Goal: Information Seeking & Learning: Learn about a topic

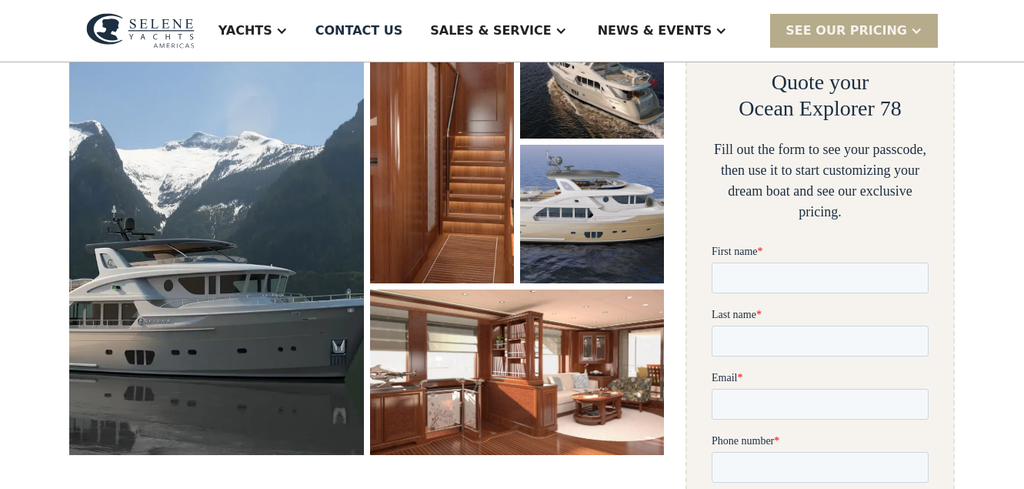
scroll to position [284, 0]
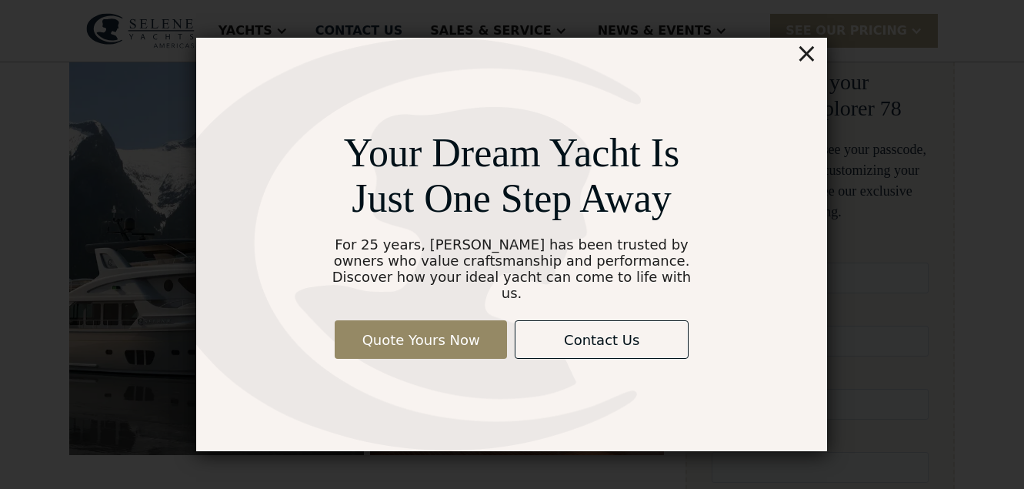
click at [808, 64] on div "×" at bounding box center [807, 53] width 22 height 31
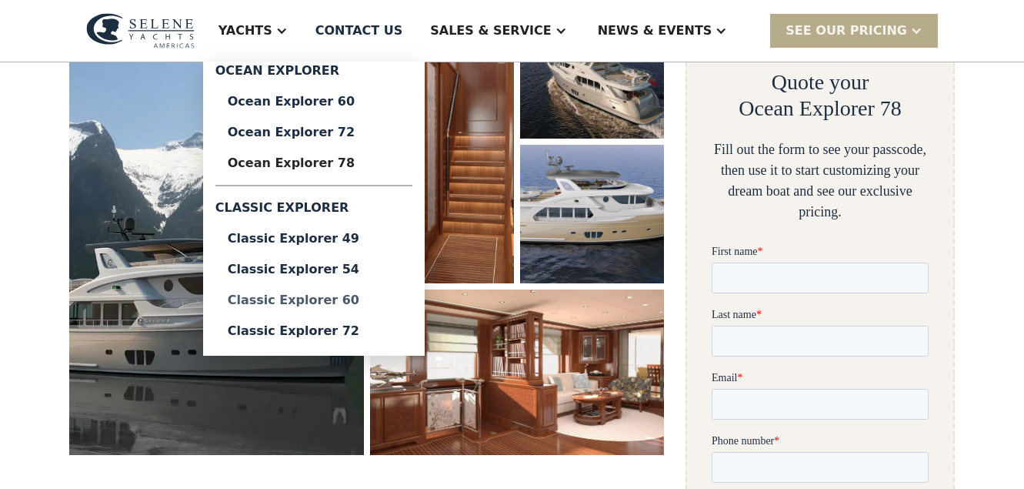
click at [361, 295] on div "Classic Explorer 60" at bounding box center [314, 300] width 172 height 12
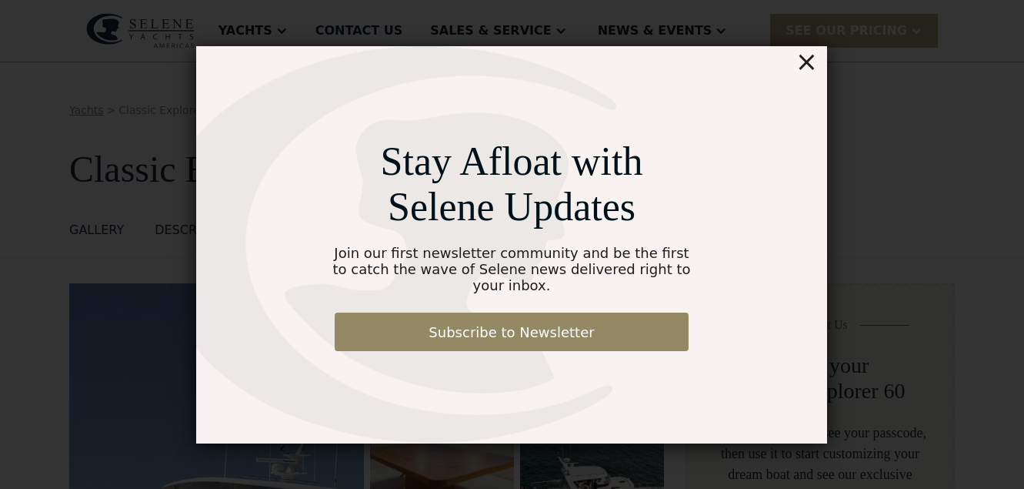
drag, startPoint x: 807, startPoint y: 72, endPoint x: 898, endPoint y: 47, distance: 94.3
click at [809, 72] on div "×" at bounding box center [807, 61] width 22 height 31
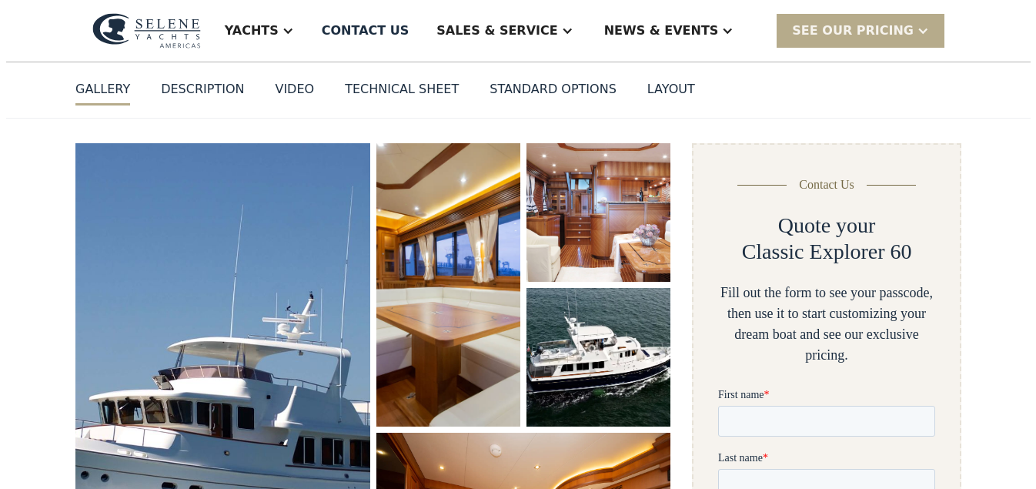
scroll to position [339, 0]
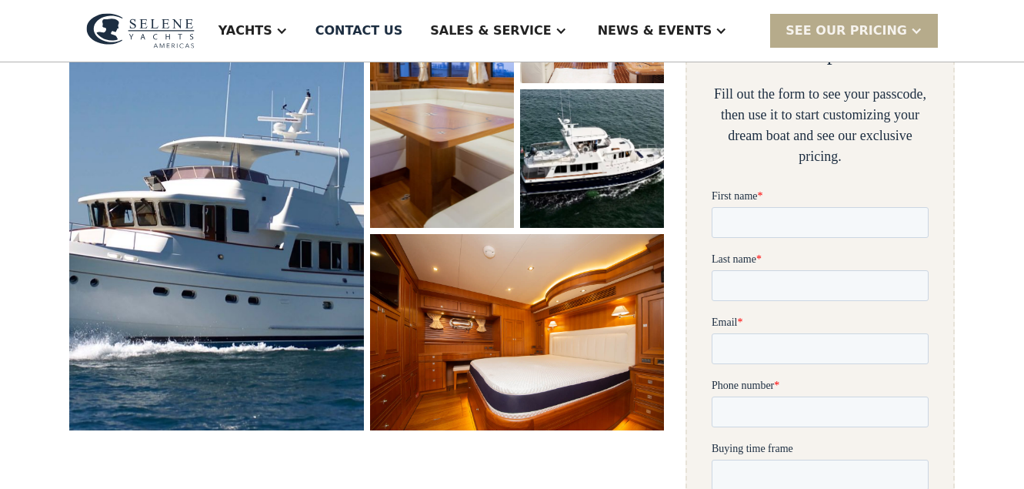
click at [257, 196] on img "open lightbox" at bounding box center [216, 187] width 305 height 503
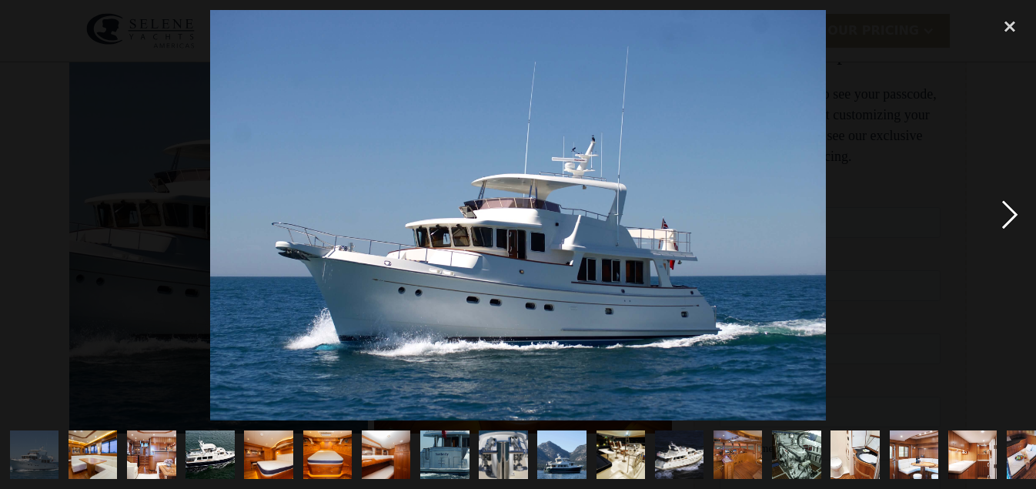
click at [1012, 210] on div "next image" at bounding box center [1010, 215] width 52 height 410
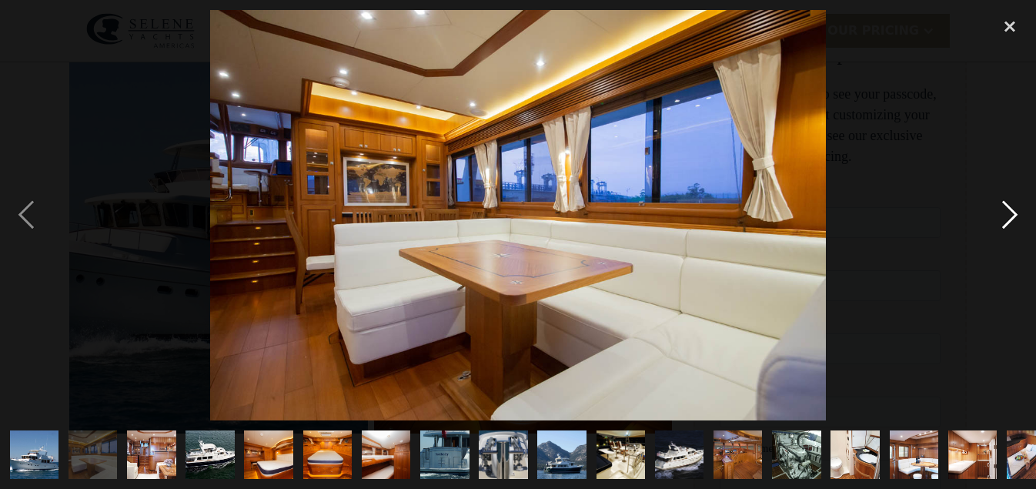
click at [1009, 209] on div "next image" at bounding box center [1010, 215] width 52 height 410
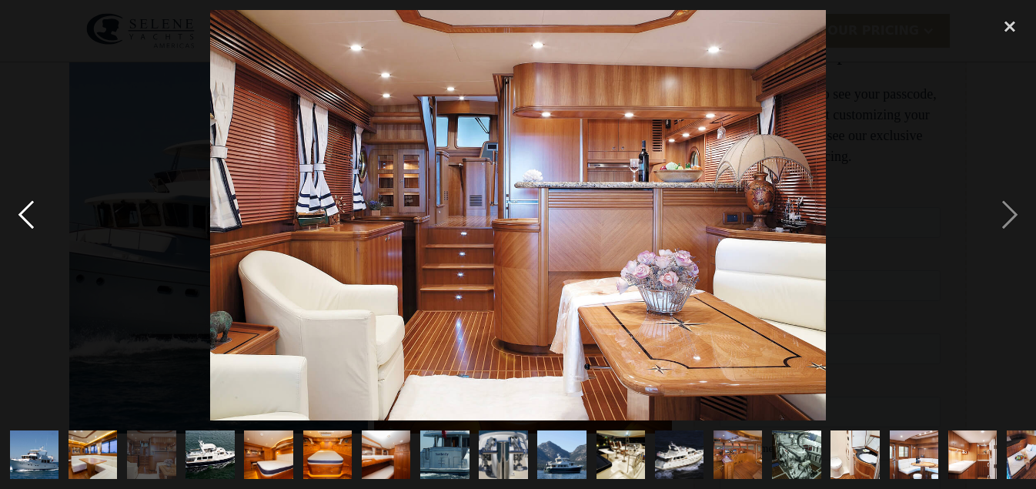
click at [25, 219] on div "previous image" at bounding box center [26, 215] width 52 height 410
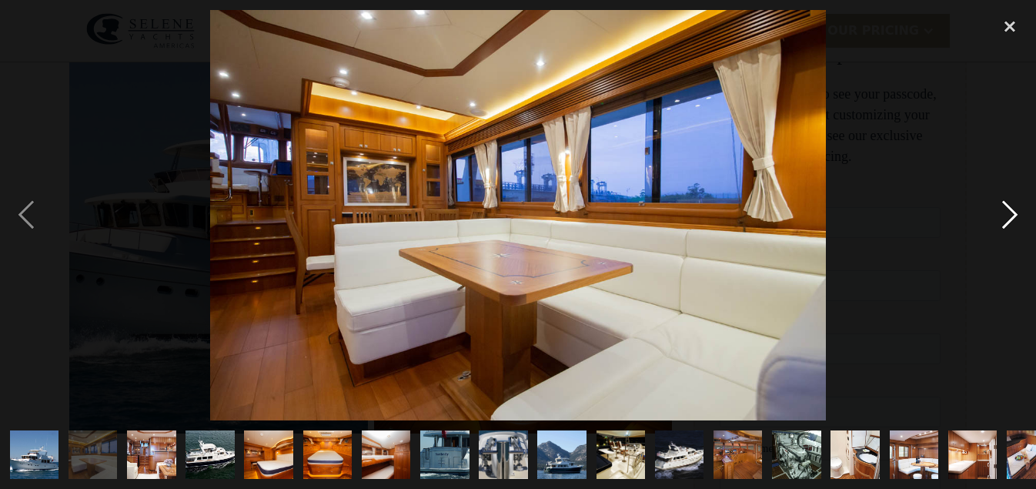
click at [1009, 217] on div "next image" at bounding box center [1010, 215] width 52 height 410
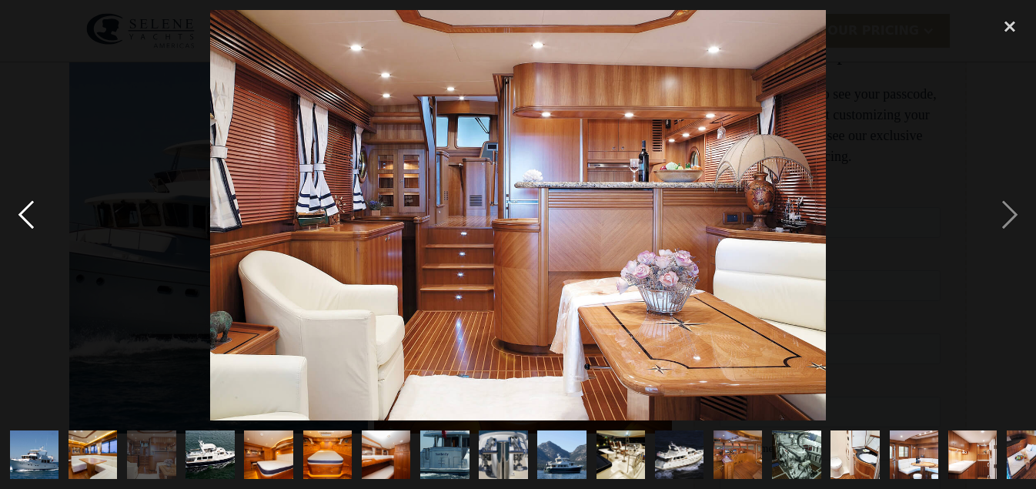
click at [22, 213] on div "previous image" at bounding box center [26, 215] width 52 height 410
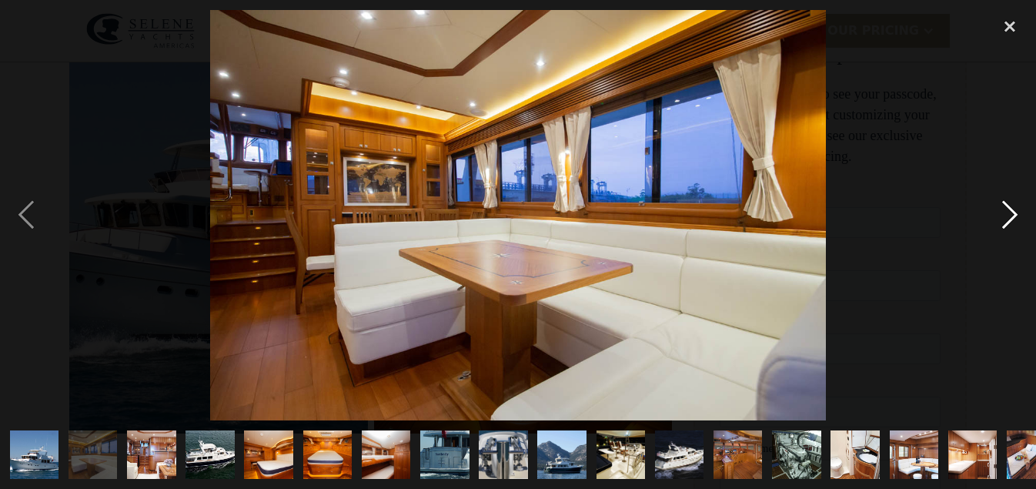
click at [1014, 216] on div "next image" at bounding box center [1010, 215] width 52 height 410
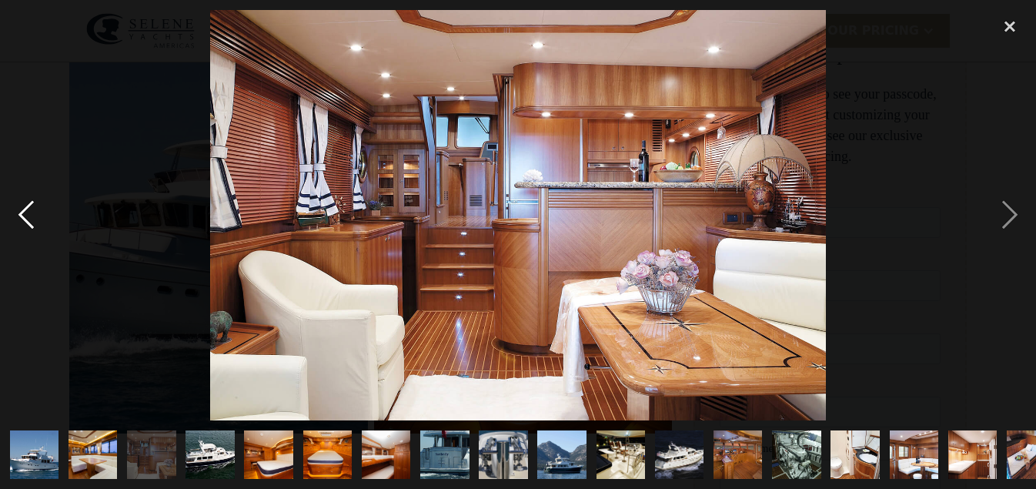
click at [18, 214] on div "previous image" at bounding box center [26, 215] width 52 height 410
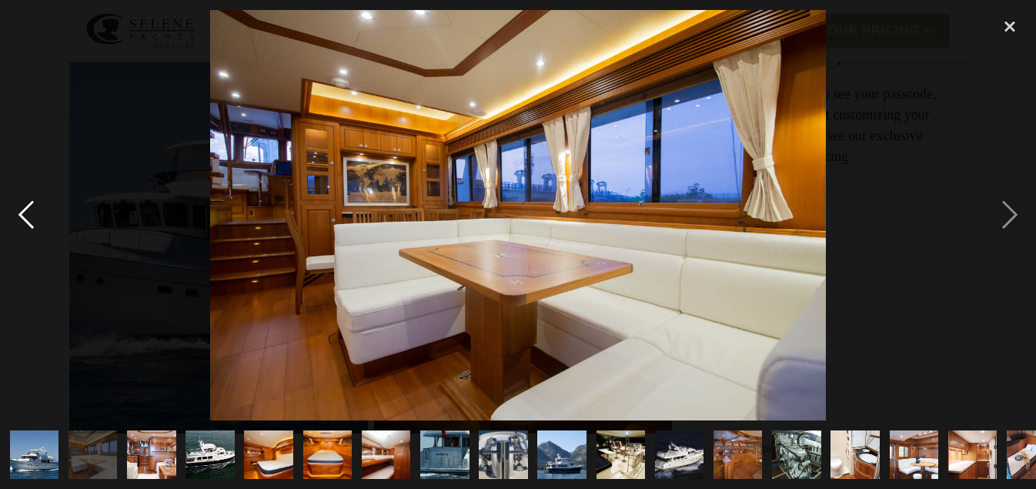
click at [18, 214] on div "previous image" at bounding box center [26, 215] width 52 height 410
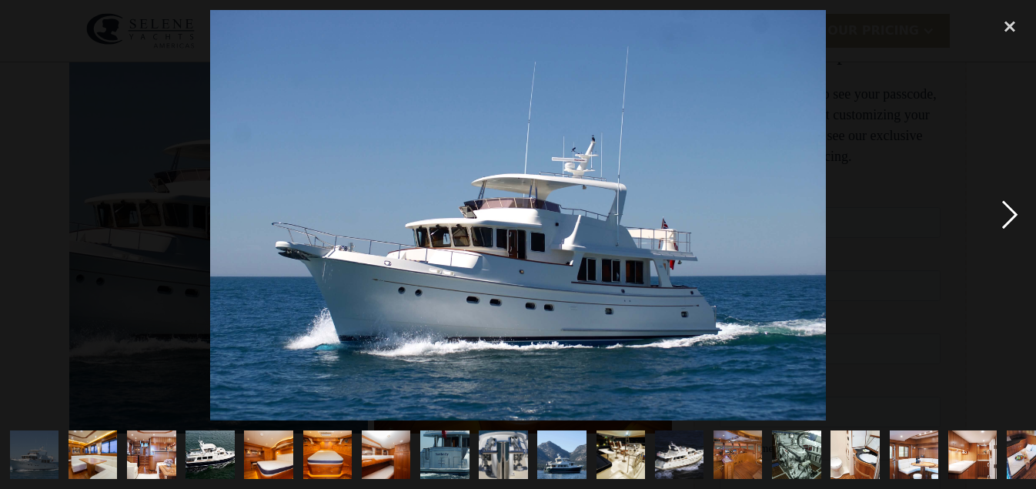
click at [1013, 212] on div "next image" at bounding box center [1010, 215] width 52 height 410
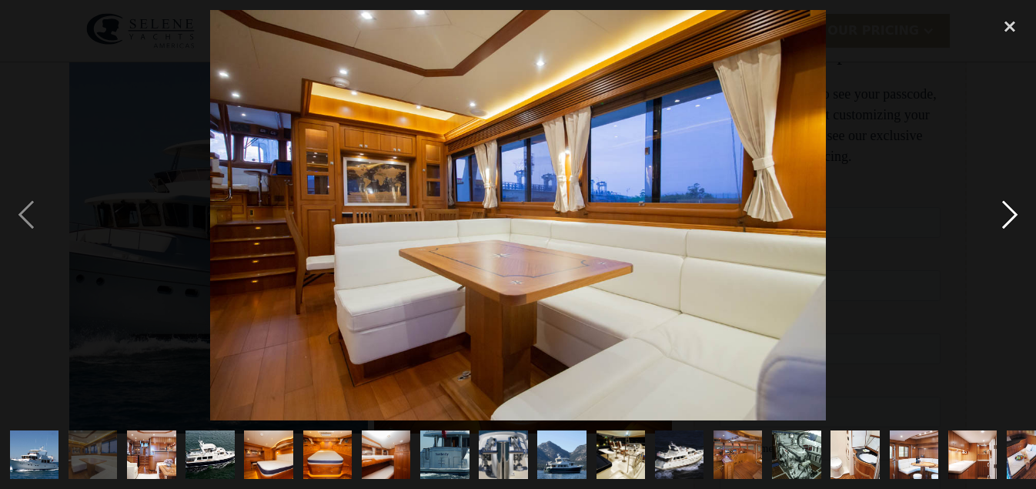
click at [1012, 212] on div "next image" at bounding box center [1010, 215] width 52 height 410
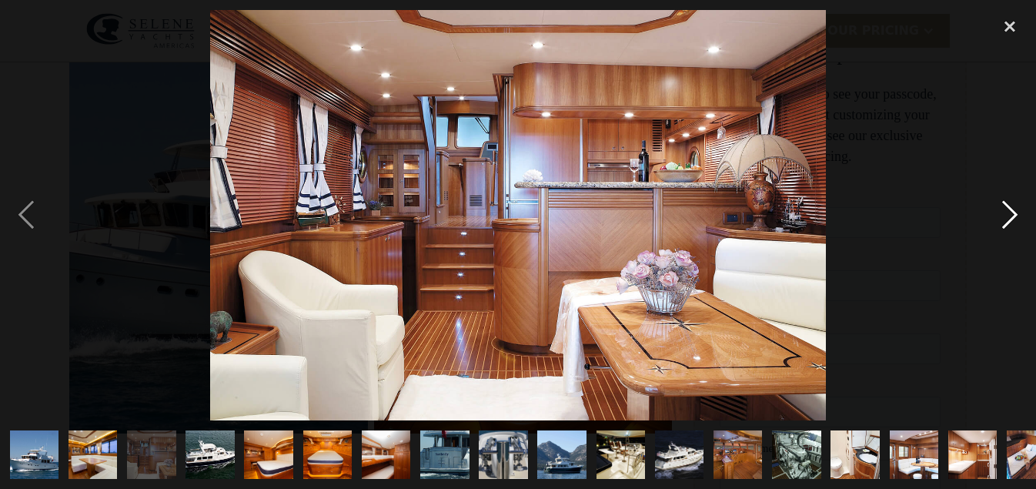
click at [1012, 212] on div "next image" at bounding box center [1010, 215] width 52 height 410
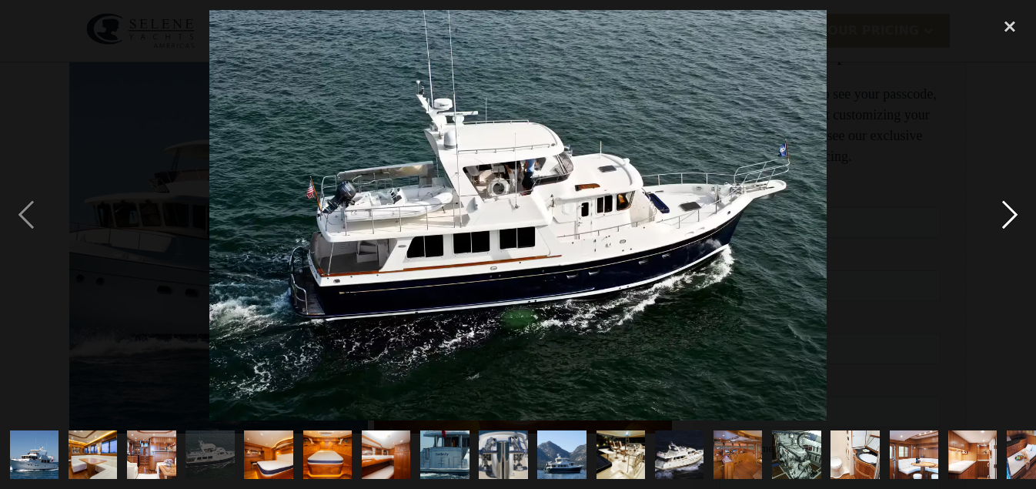
click at [1012, 212] on div "next image" at bounding box center [1010, 215] width 52 height 410
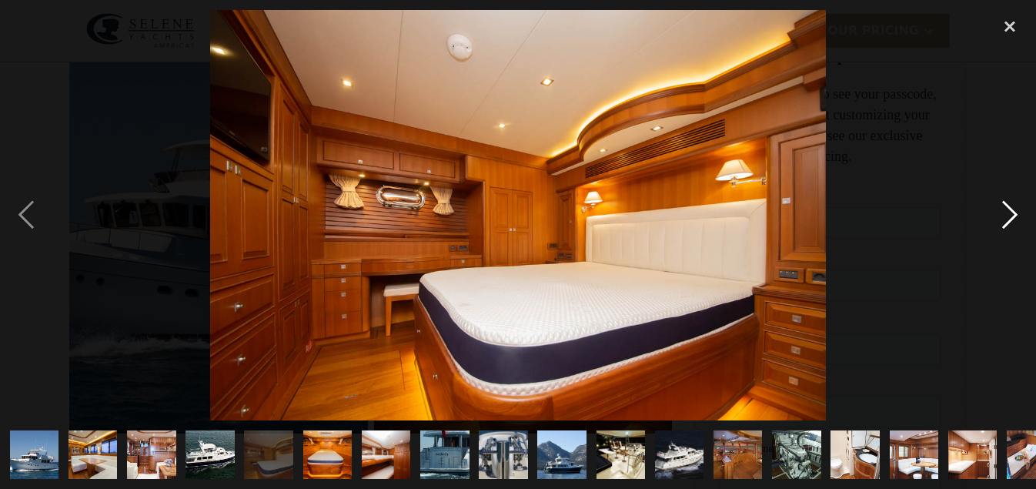
click at [1011, 213] on div "next image" at bounding box center [1010, 215] width 52 height 410
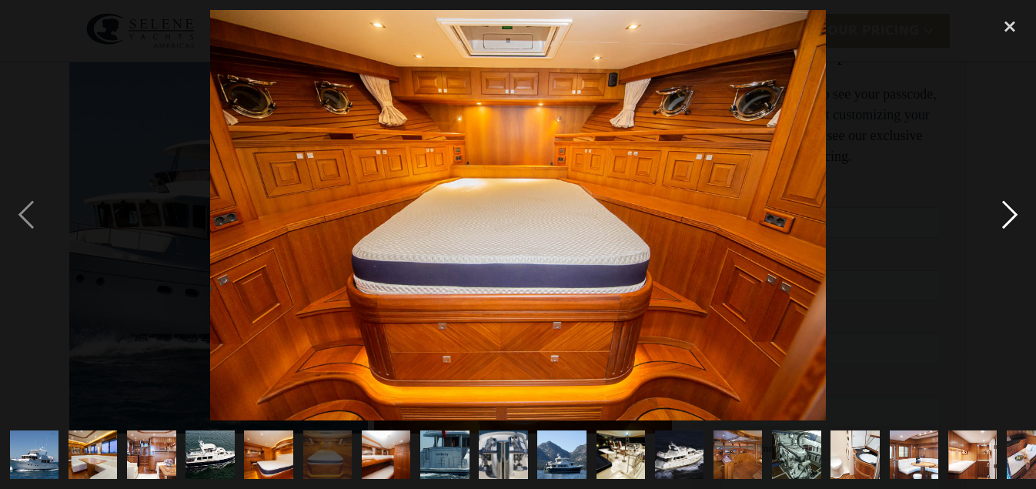
click at [1011, 213] on div "next image" at bounding box center [1010, 215] width 52 height 410
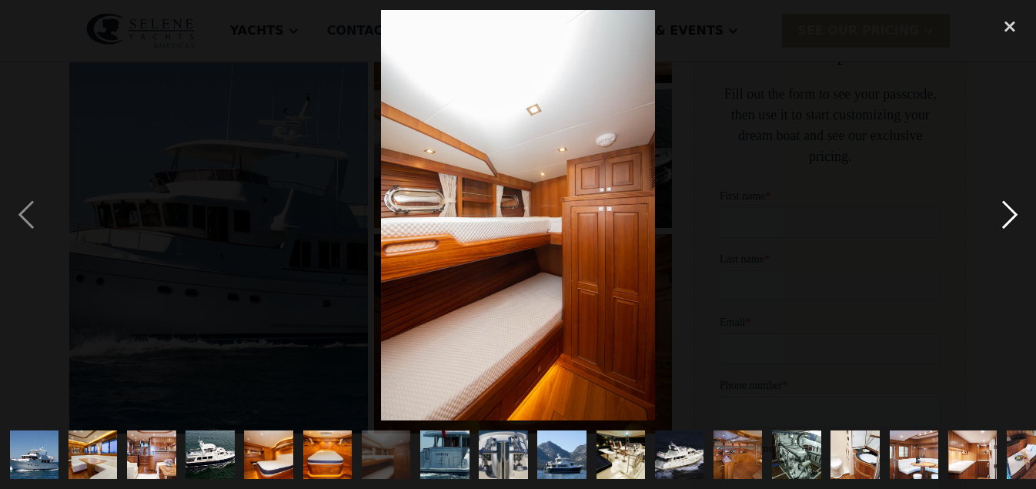
click at [1014, 210] on div "next image" at bounding box center [1010, 215] width 52 height 410
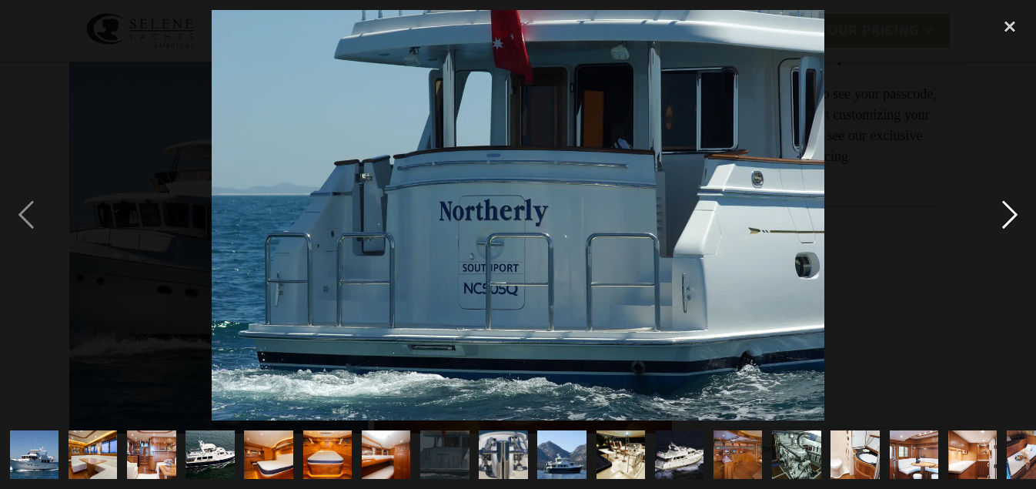
click at [1014, 211] on div "next image" at bounding box center [1010, 215] width 52 height 410
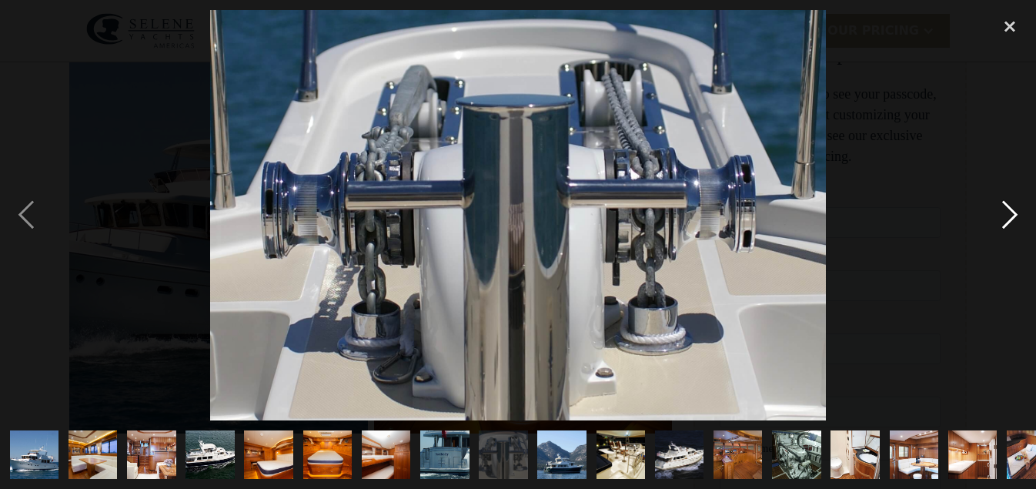
click at [1012, 210] on div "next image" at bounding box center [1010, 215] width 52 height 410
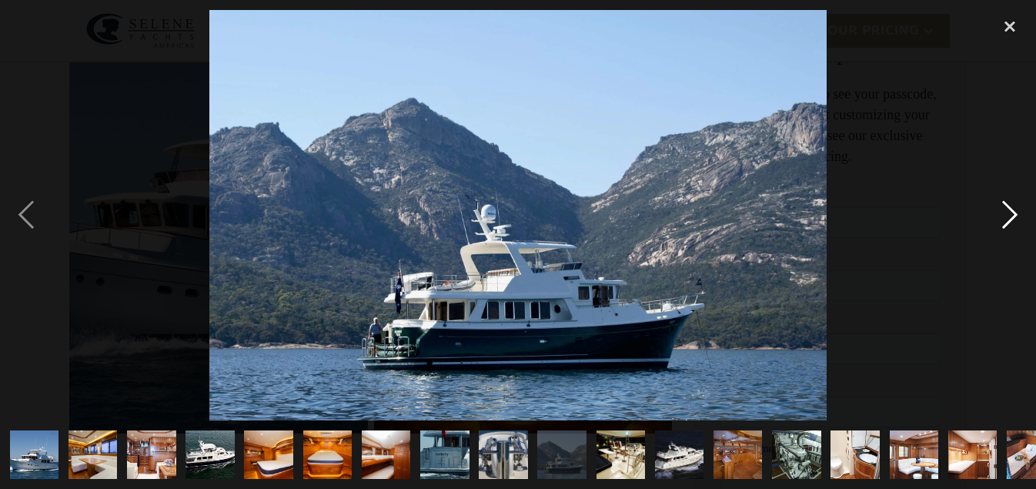
click at [1008, 216] on div "next image" at bounding box center [1010, 215] width 52 height 410
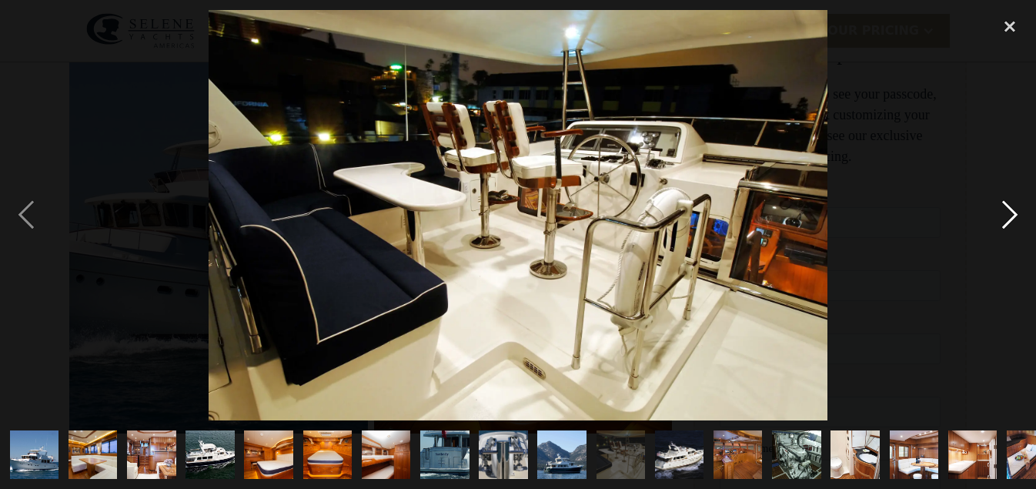
click at [1008, 216] on div "next image" at bounding box center [1010, 215] width 52 height 410
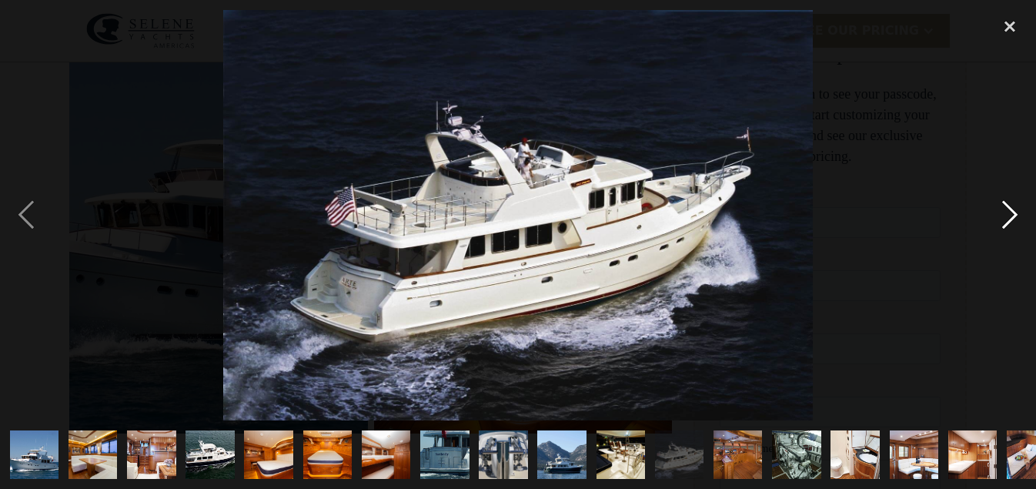
click at [1013, 215] on div "next image" at bounding box center [1010, 215] width 52 height 410
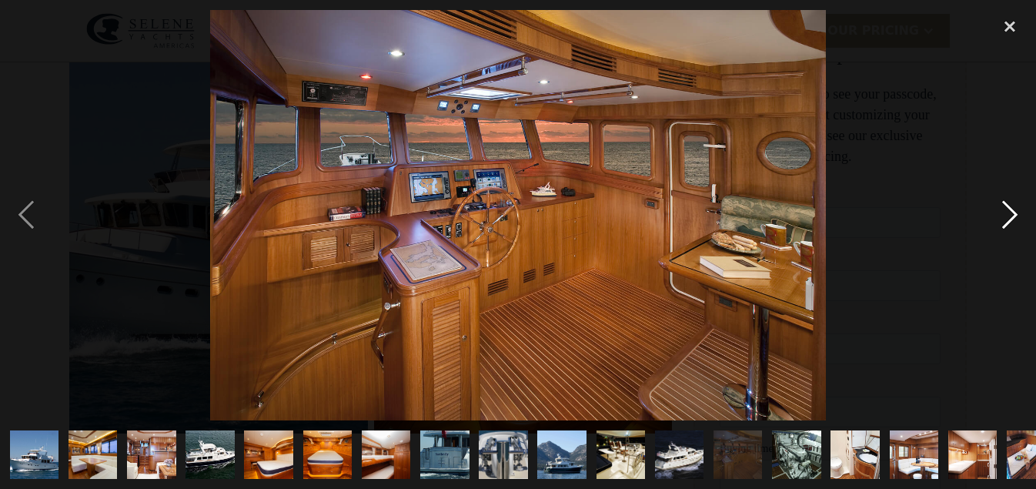
click at [1011, 222] on div "next image" at bounding box center [1010, 215] width 52 height 410
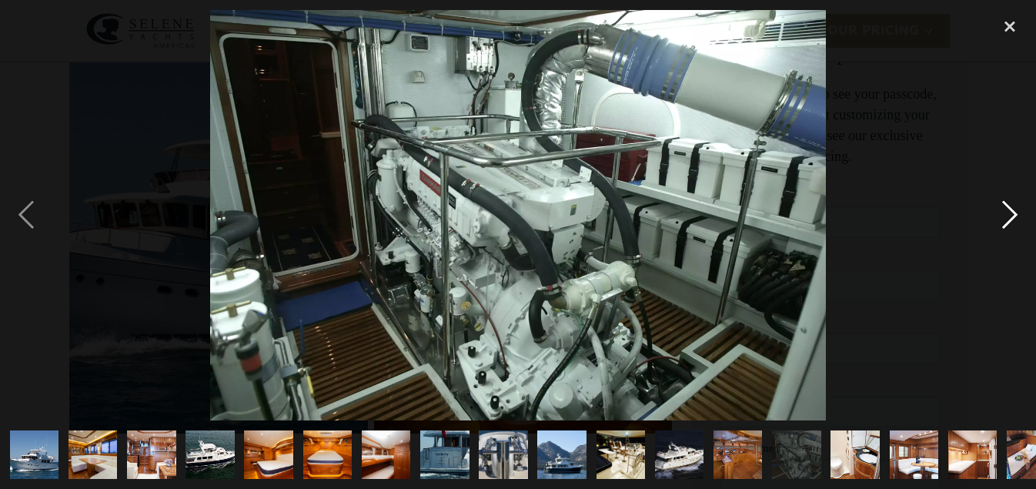
click at [1011, 222] on div "next image" at bounding box center [1010, 215] width 52 height 410
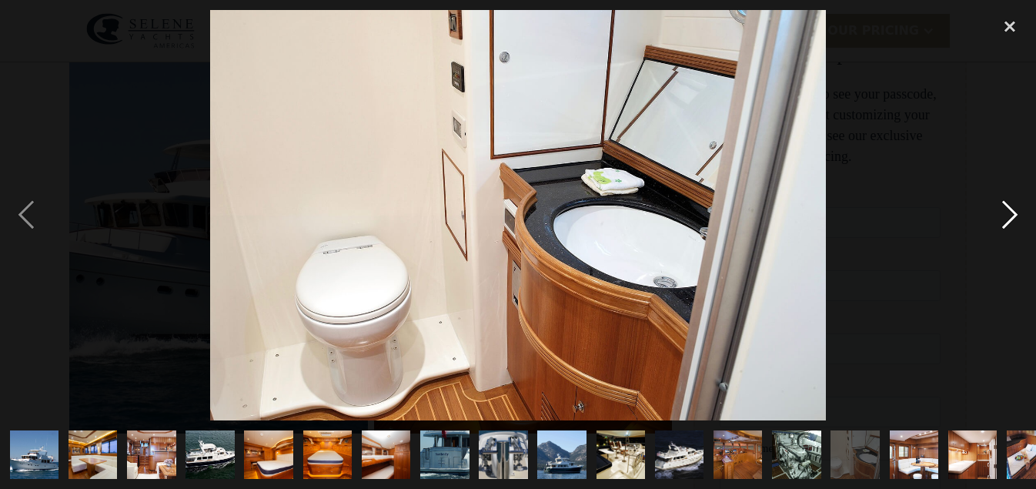
click at [1011, 222] on div "next image" at bounding box center [1010, 215] width 52 height 410
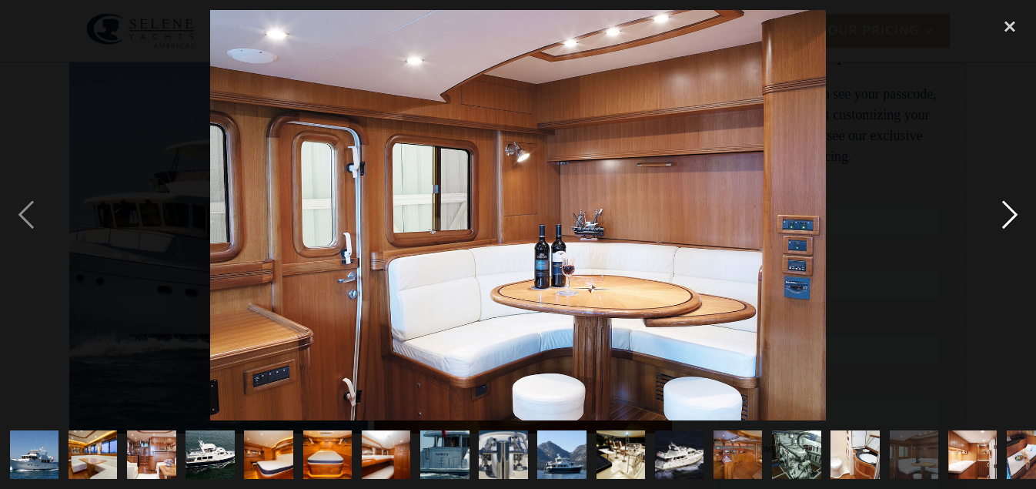
click at [1011, 222] on div "next image" at bounding box center [1010, 215] width 52 height 410
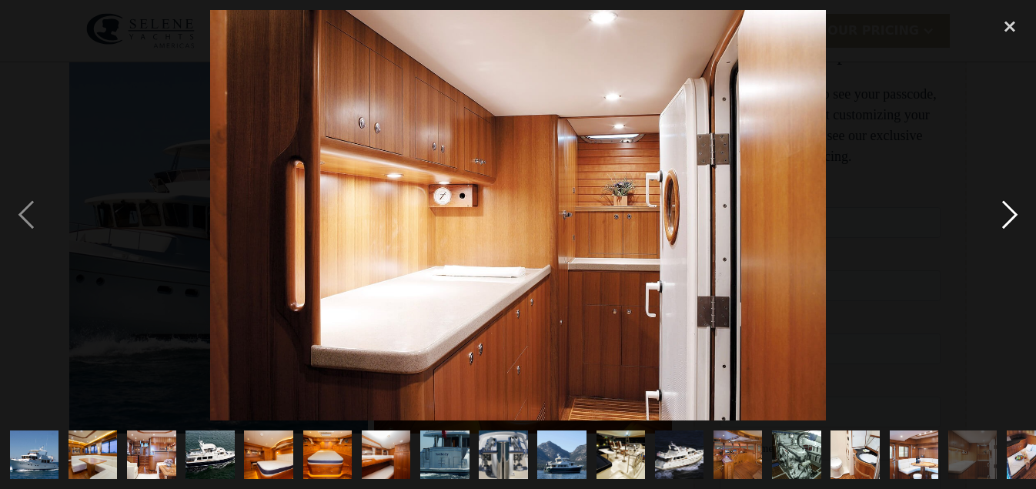
click at [1011, 222] on div "next image" at bounding box center [1010, 215] width 52 height 410
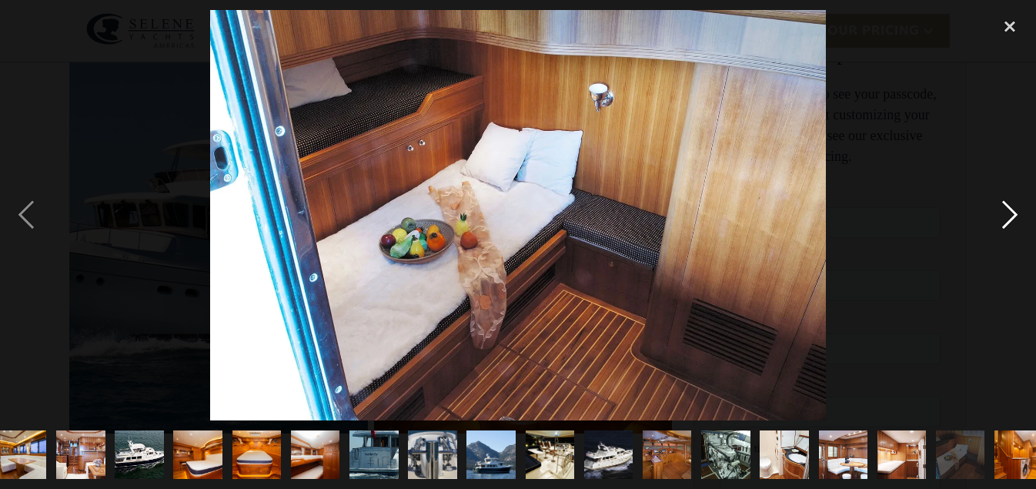
scroll to position [0, 88]
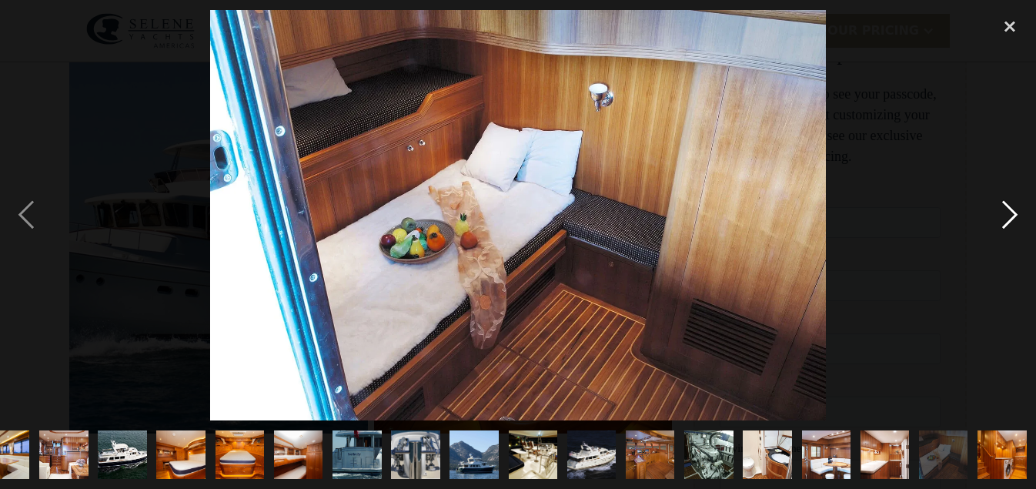
click at [1011, 222] on div "next image" at bounding box center [1010, 215] width 52 height 410
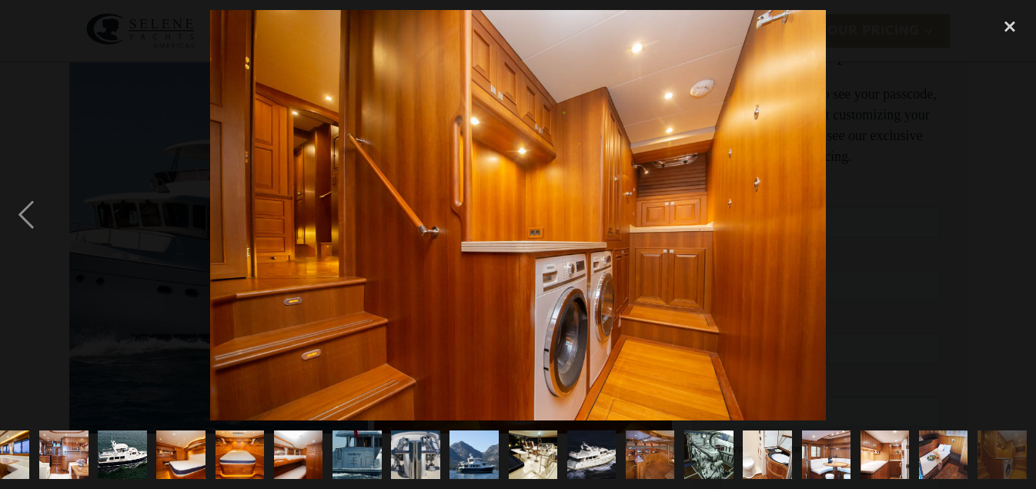
click at [1011, 222] on div "next image" at bounding box center [1010, 215] width 52 height 410
click at [1012, 27] on div "close lightbox" at bounding box center [1010, 27] width 52 height 34
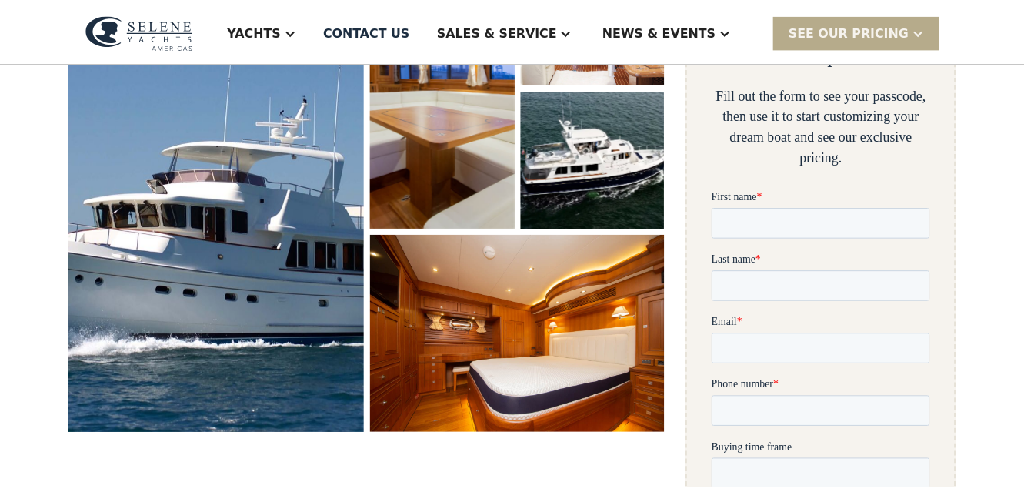
scroll to position [0, 0]
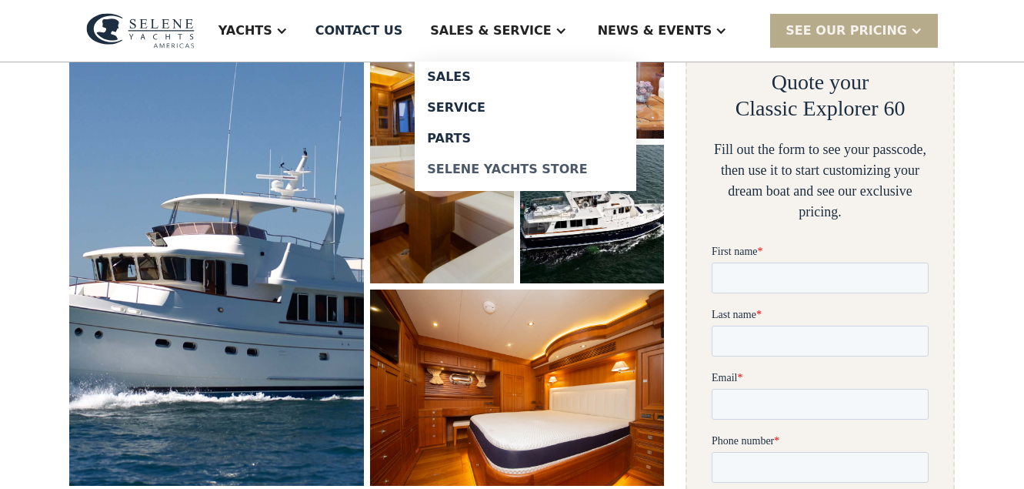
click at [552, 165] on div "Selene Yachts Store" at bounding box center [525, 169] width 197 height 12
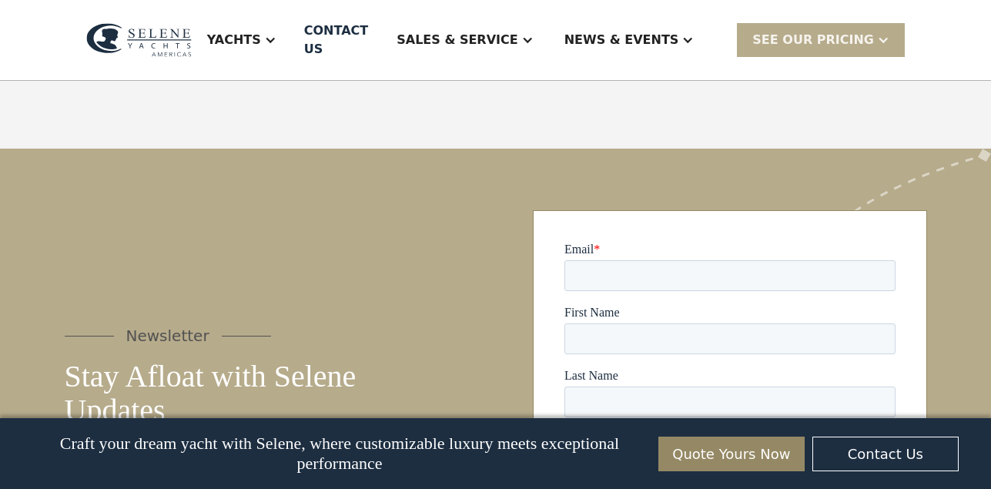
scroll to position [1401, 0]
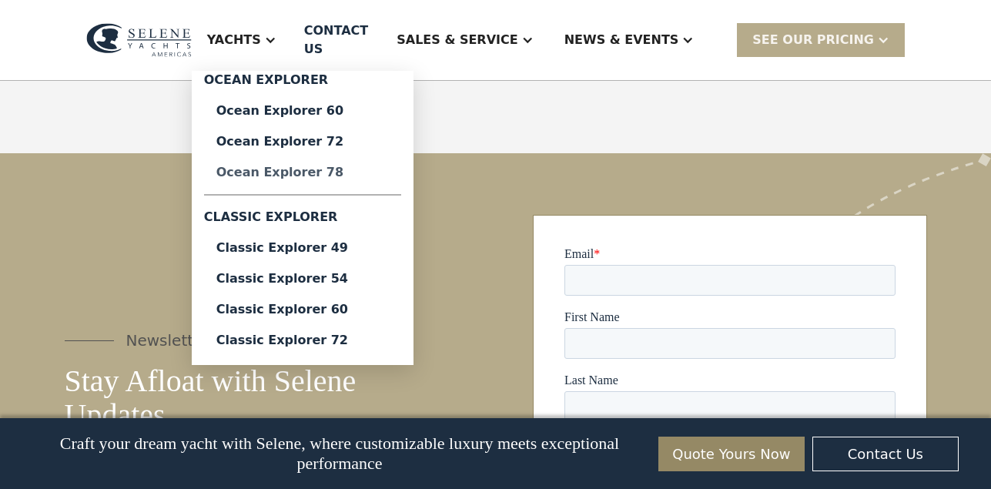
click at [342, 166] on div "Ocean Explorer 78" at bounding box center [302, 172] width 172 height 12
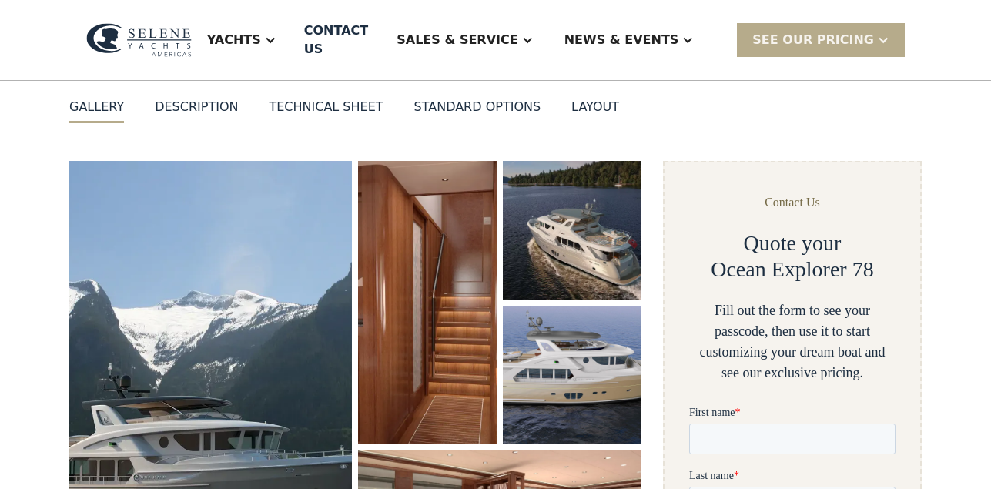
scroll to position [127, 0]
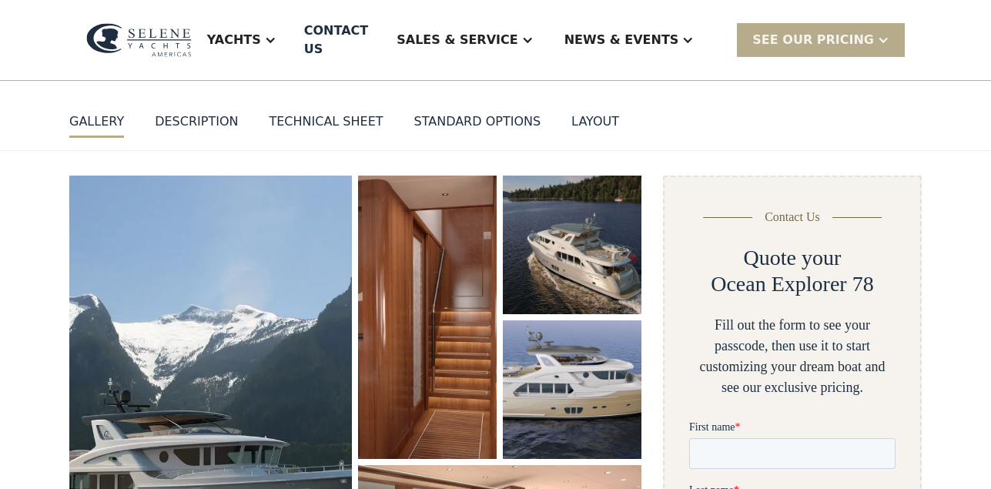
click at [90, 112] on div "GALLERY" at bounding box center [96, 121] width 55 height 18
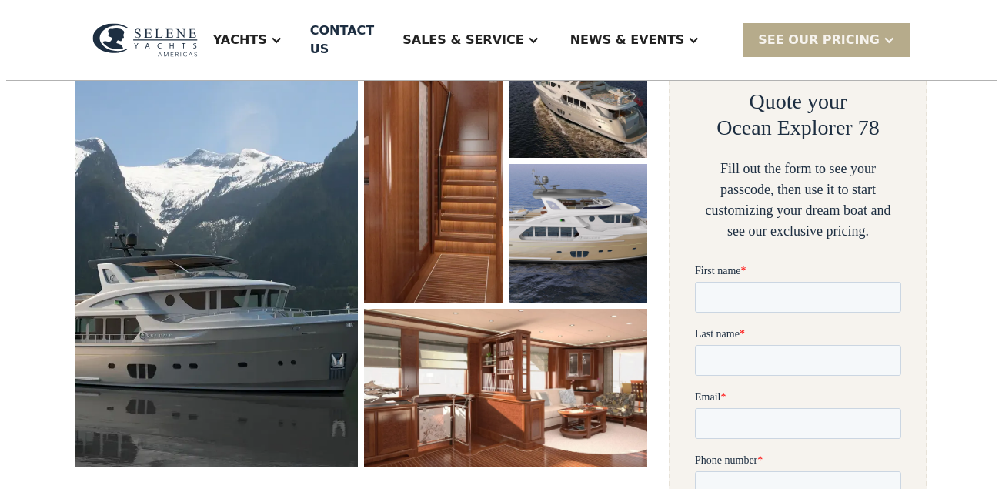
scroll to position [284, 0]
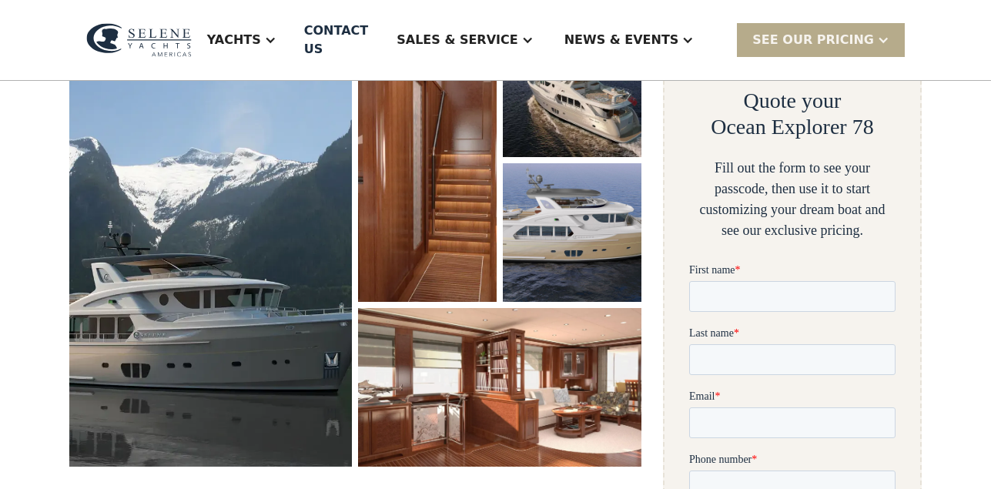
click at [216, 299] on img "open lightbox" at bounding box center [210, 242] width 282 height 448
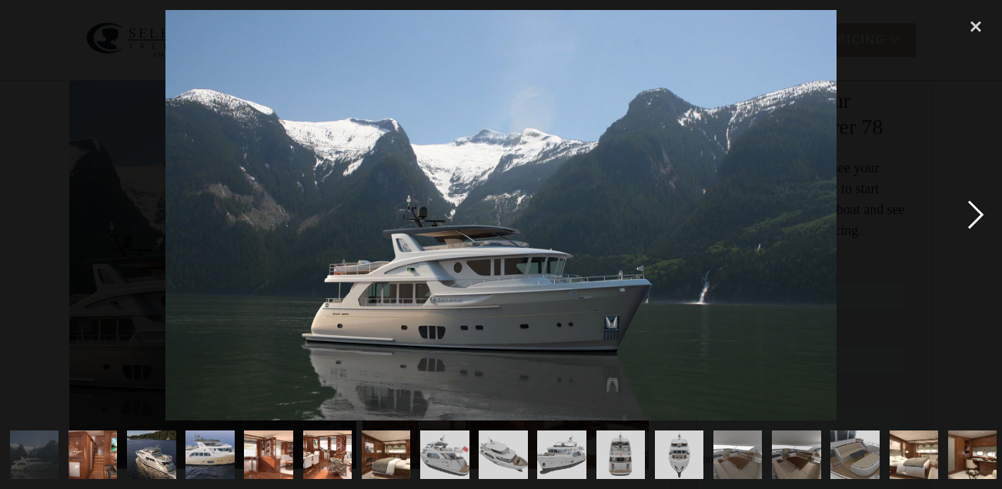
click at [989, 213] on div "next image" at bounding box center [976, 215] width 52 height 410
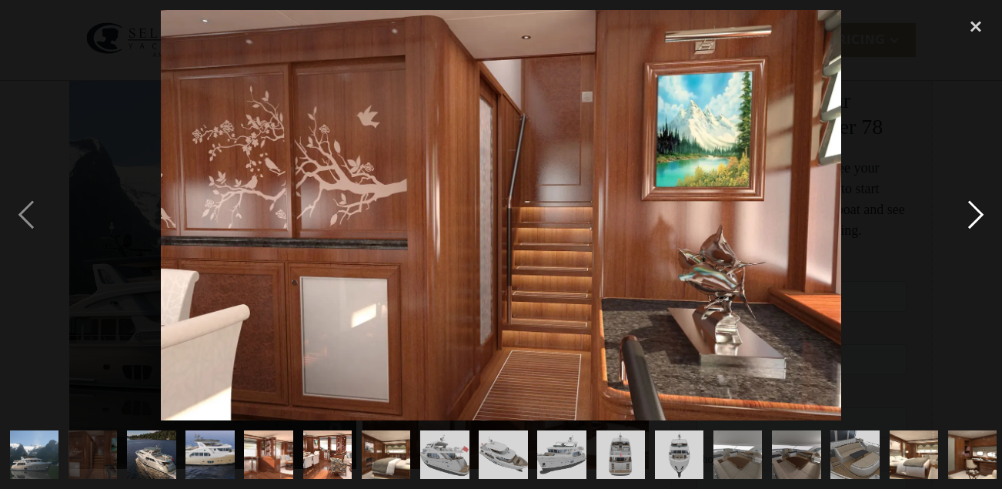
click at [975, 220] on div "next image" at bounding box center [976, 215] width 52 height 410
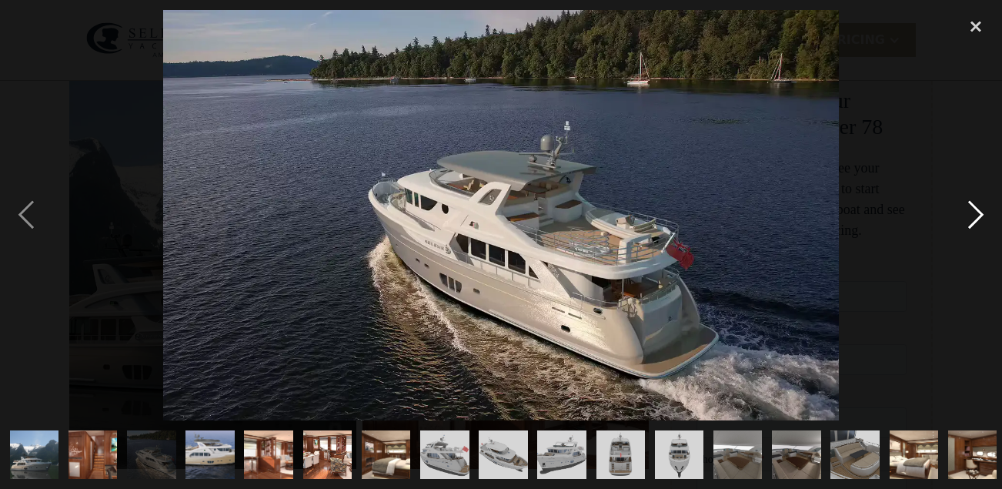
click at [975, 210] on div "next image" at bounding box center [976, 215] width 52 height 410
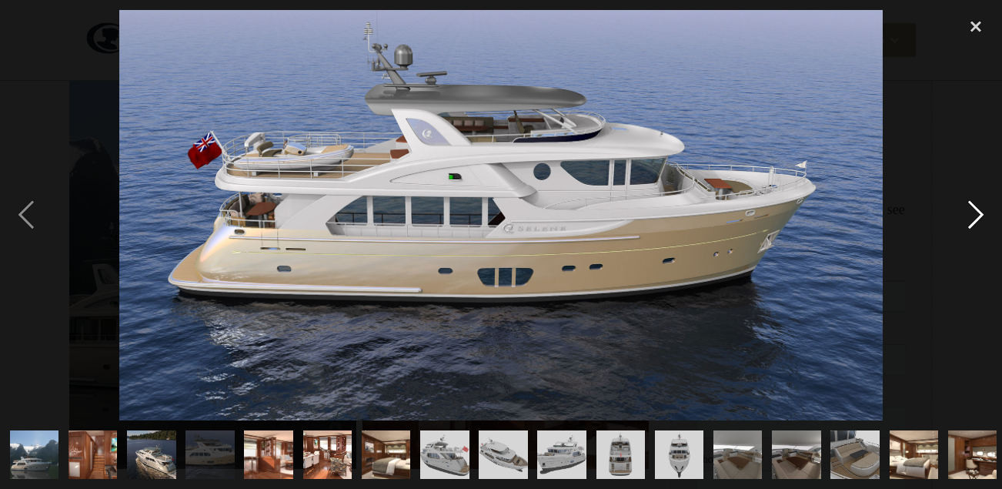
click at [978, 207] on div "next image" at bounding box center [976, 215] width 52 height 410
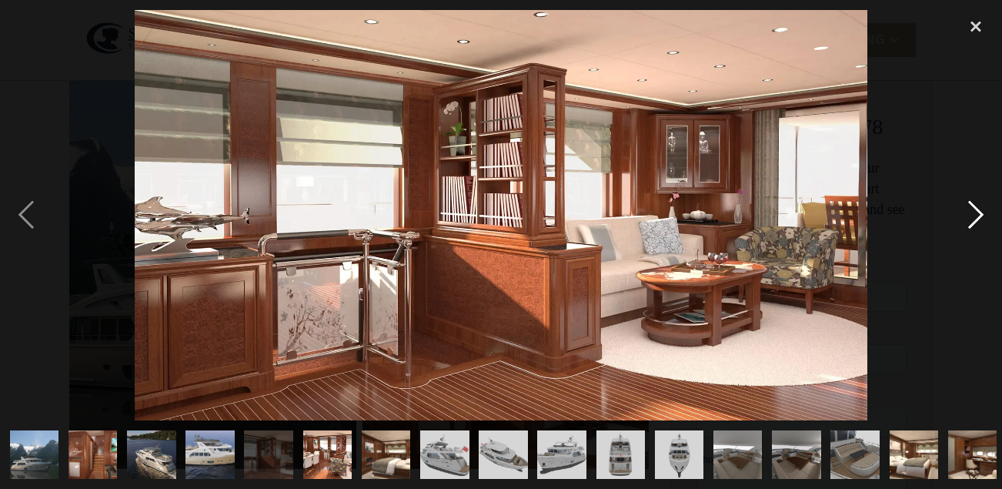
click at [978, 209] on div "next image" at bounding box center [976, 215] width 52 height 410
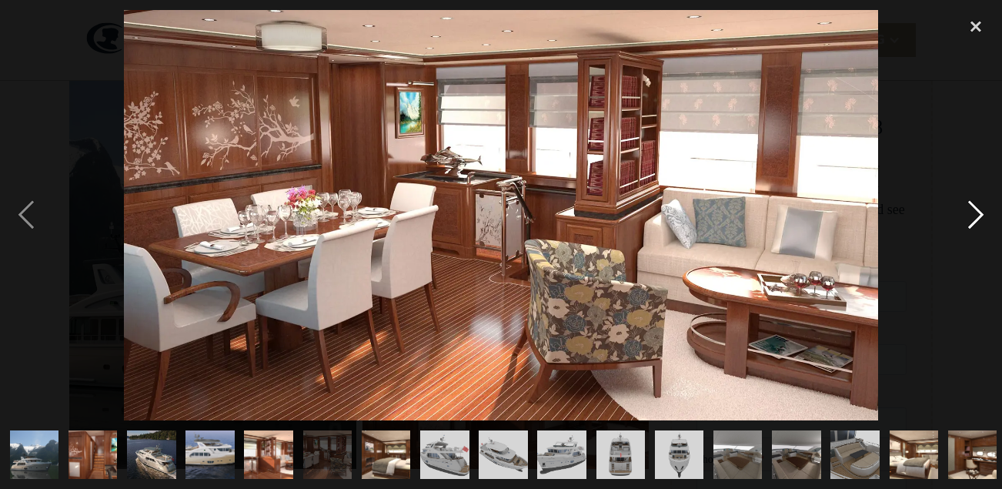
click at [976, 212] on div "next image" at bounding box center [976, 215] width 52 height 410
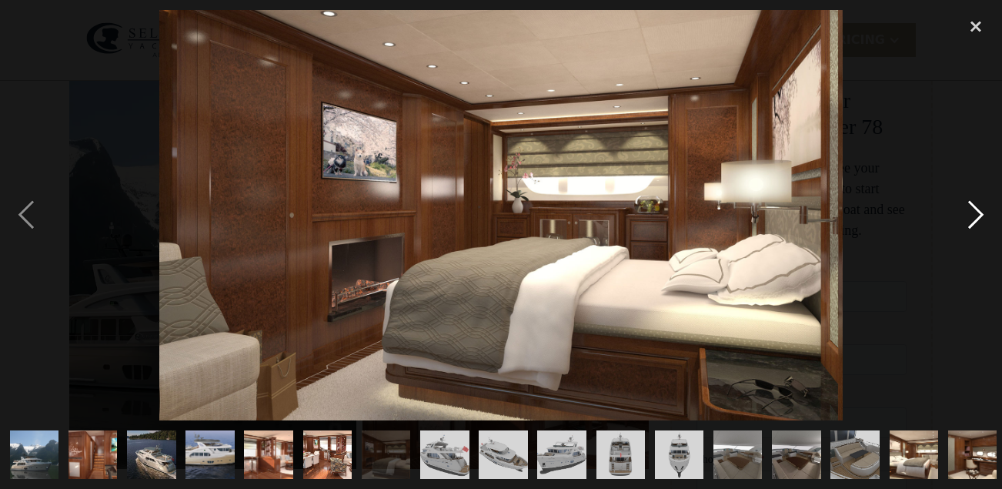
click at [978, 210] on div "next image" at bounding box center [976, 215] width 52 height 410
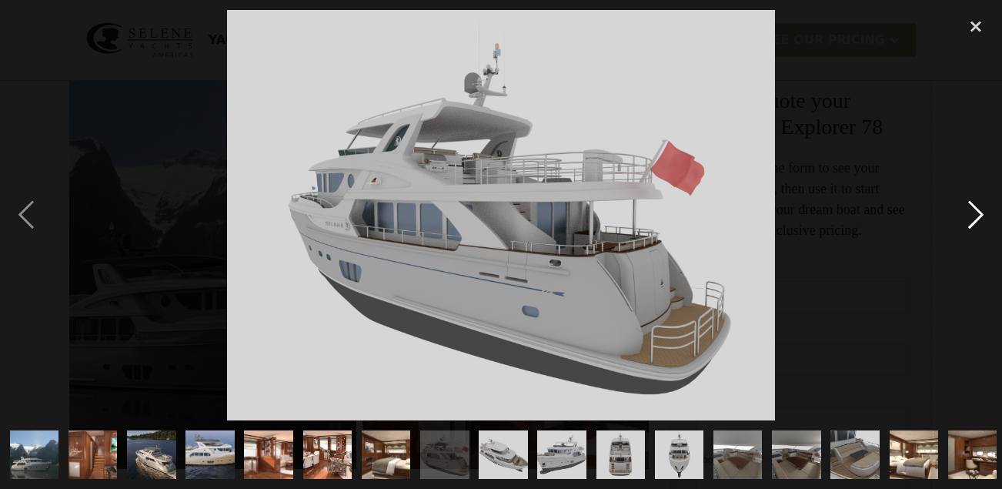
click at [977, 212] on div "next image" at bounding box center [976, 215] width 52 height 410
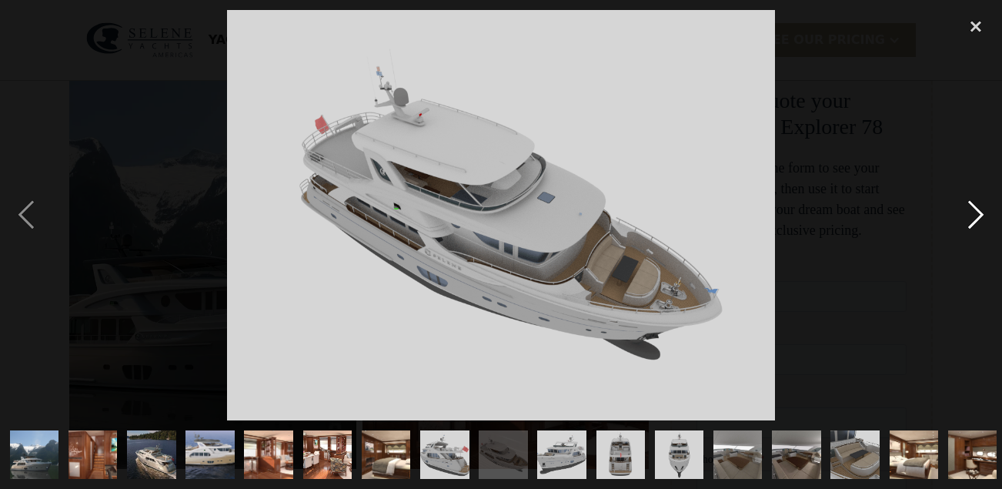
click at [977, 214] on div "next image" at bounding box center [976, 215] width 52 height 410
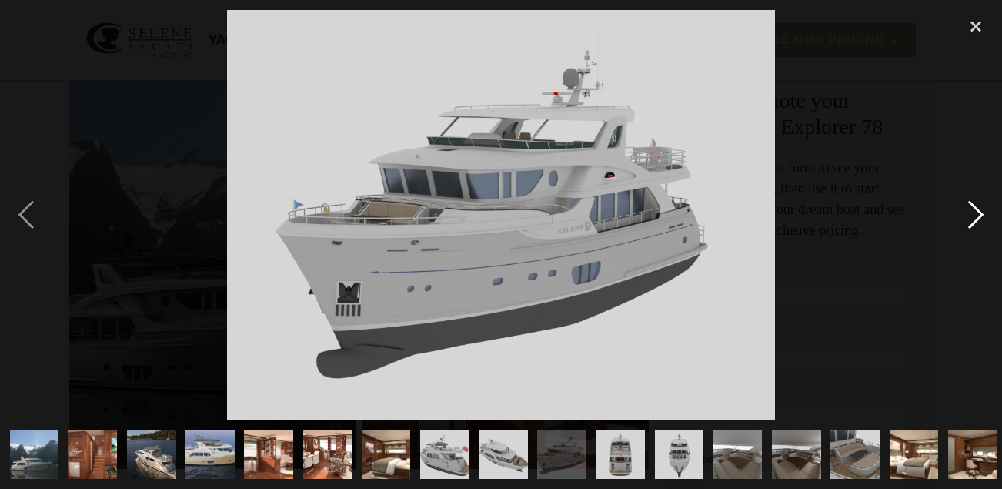
click at [980, 212] on div "next image" at bounding box center [976, 215] width 52 height 410
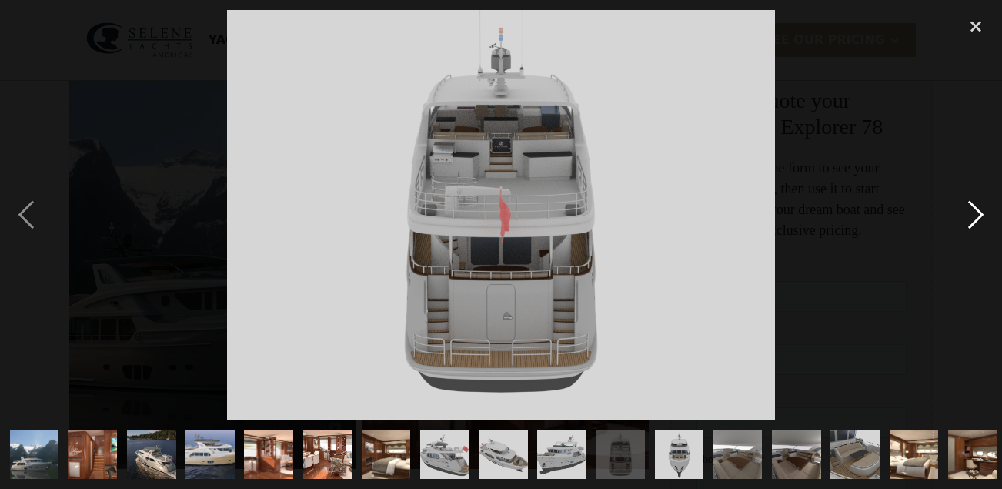
click at [978, 208] on div "next image" at bounding box center [976, 215] width 52 height 410
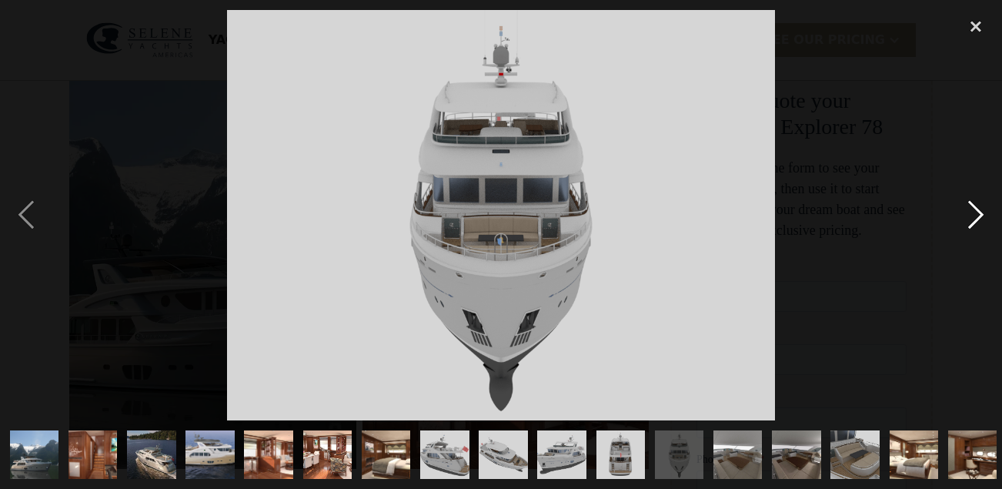
click at [981, 209] on div "next image" at bounding box center [976, 215] width 52 height 410
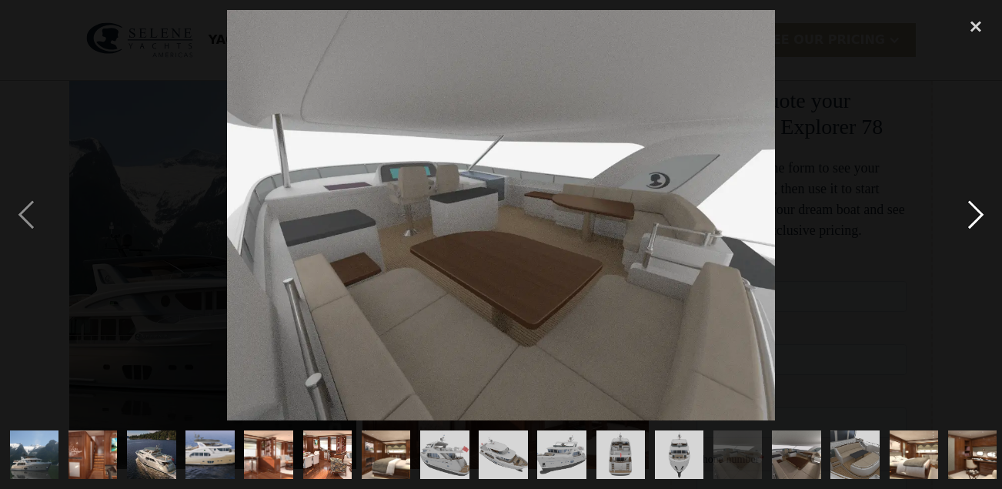
click at [987, 216] on div "next image" at bounding box center [976, 215] width 52 height 410
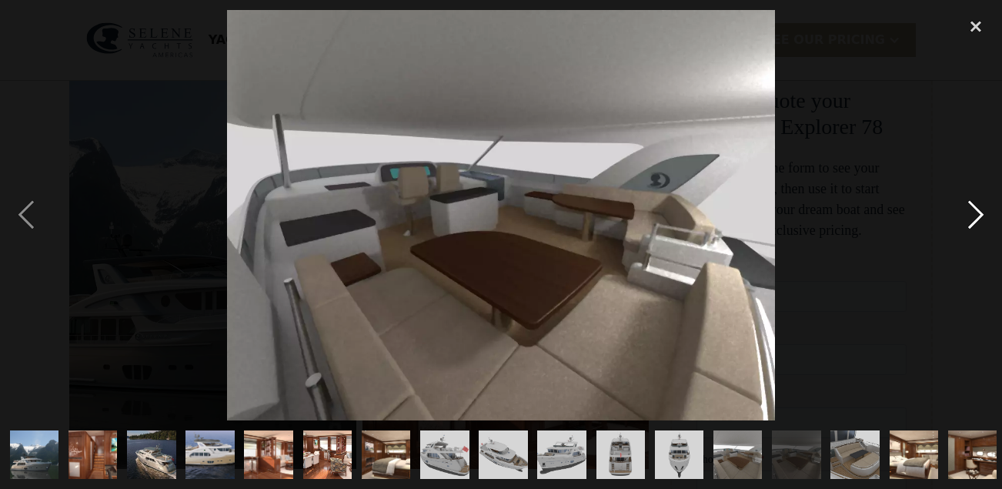
click at [980, 210] on div "next image" at bounding box center [976, 215] width 52 height 410
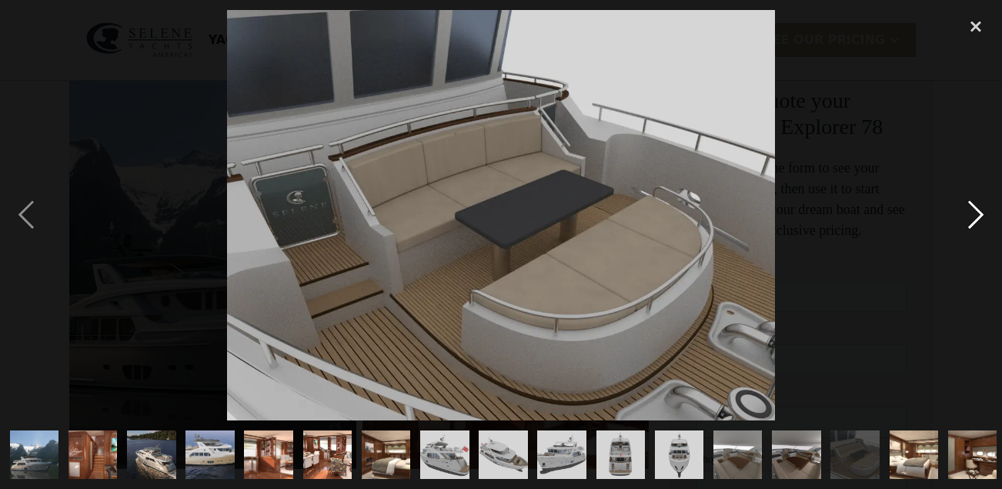
click at [978, 209] on div "next image" at bounding box center [976, 215] width 52 height 410
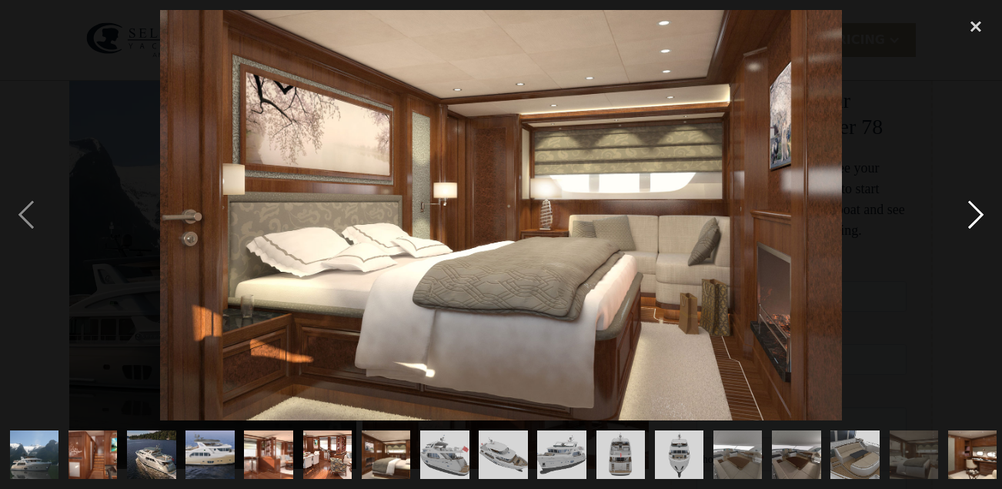
click at [975, 207] on div "next image" at bounding box center [976, 215] width 52 height 410
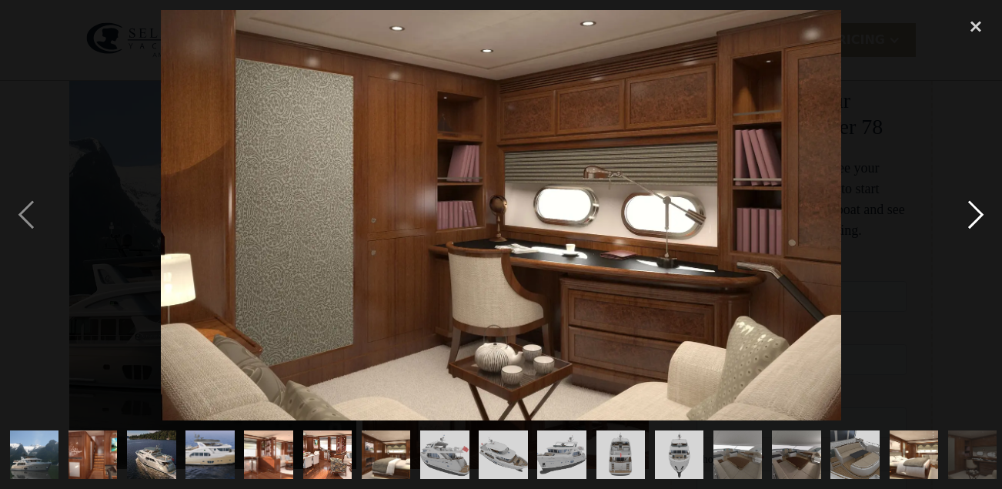
click at [975, 207] on div "next image" at bounding box center [976, 215] width 52 height 410
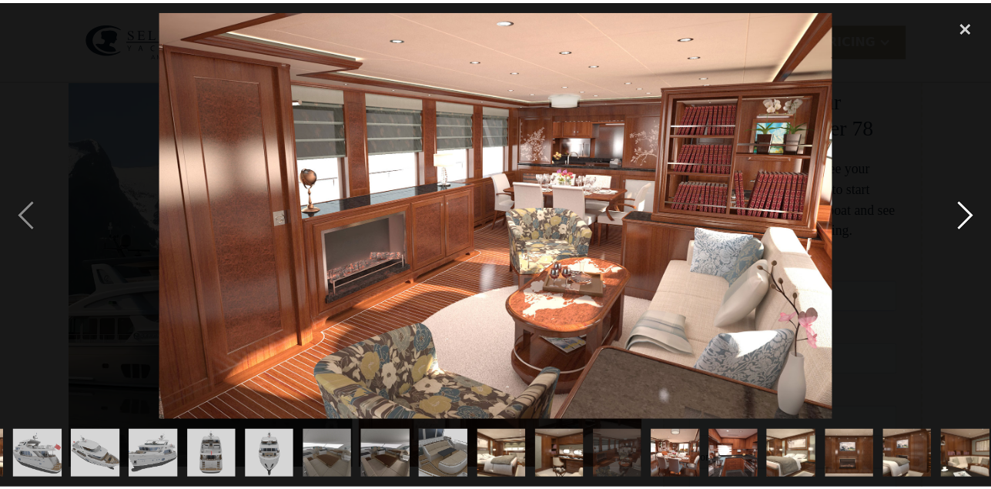
scroll to position [0, 473]
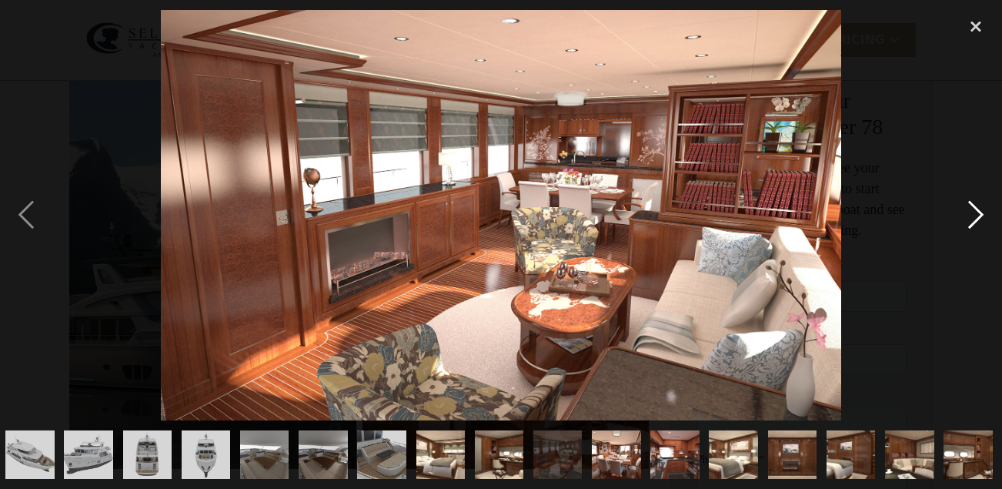
click at [975, 207] on div "next image" at bounding box center [976, 215] width 52 height 410
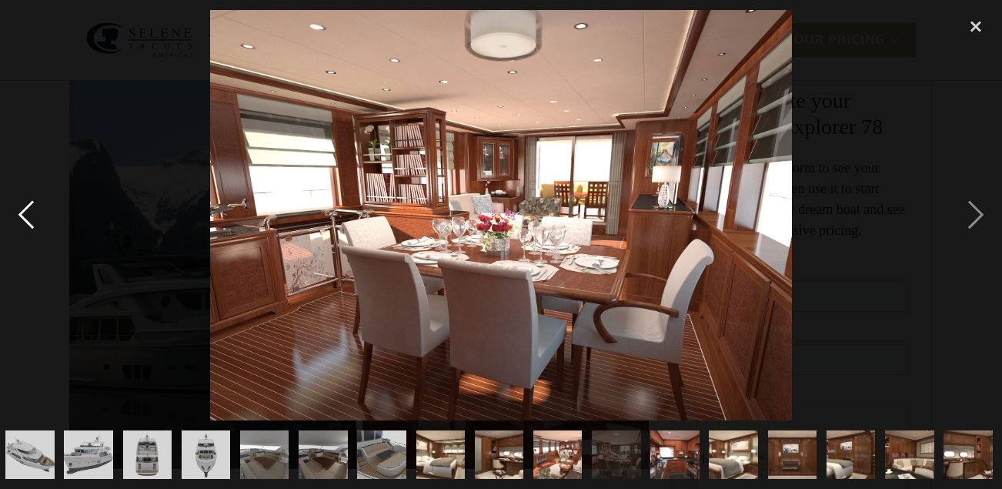
click at [22, 212] on div "previous image" at bounding box center [26, 215] width 52 height 410
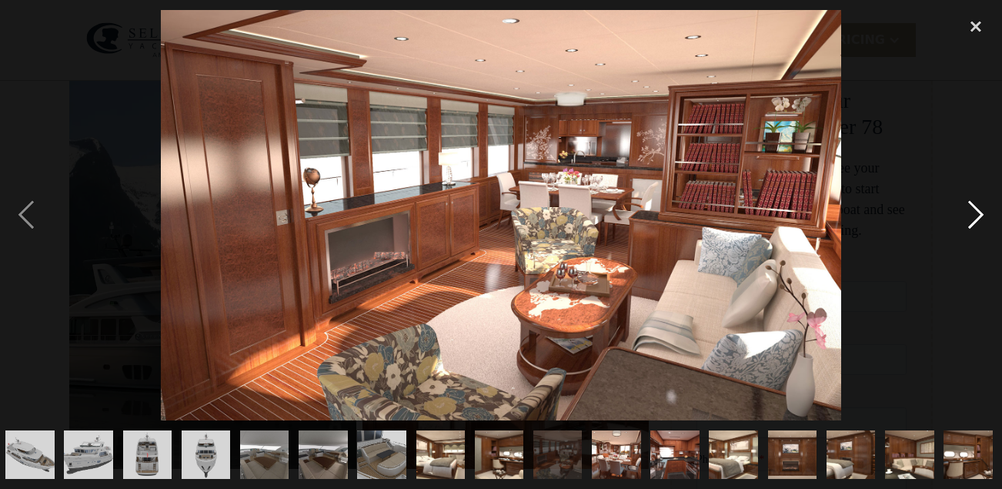
click at [977, 216] on div "next image" at bounding box center [976, 215] width 52 height 410
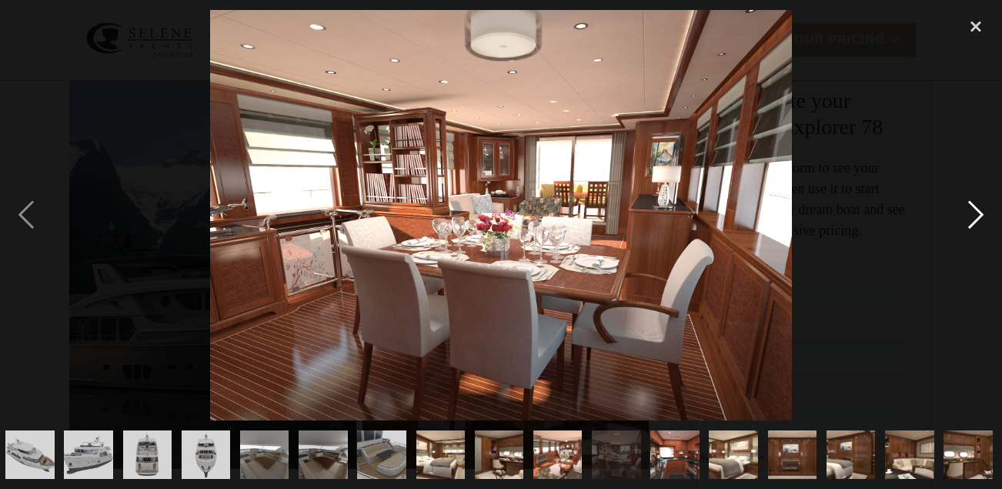
click at [985, 219] on div "next image" at bounding box center [976, 215] width 52 height 410
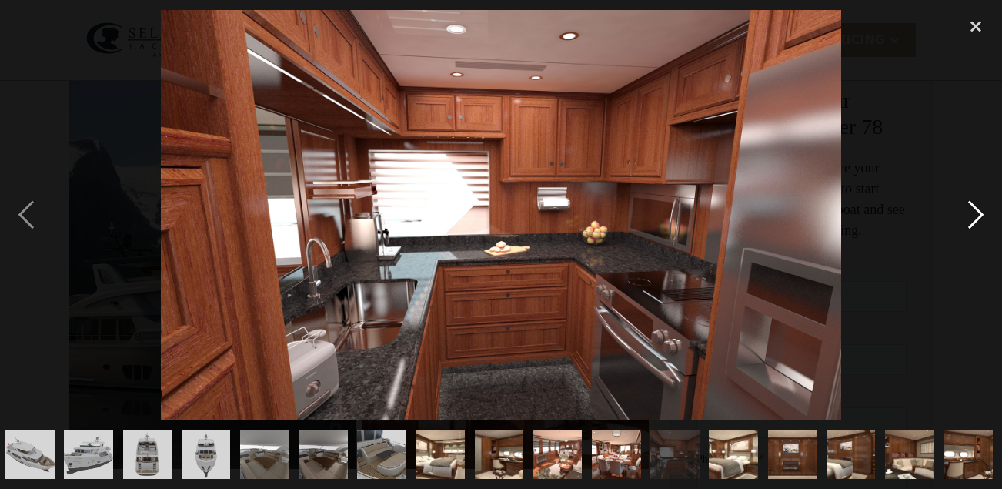
click at [978, 211] on div "next image" at bounding box center [976, 215] width 52 height 410
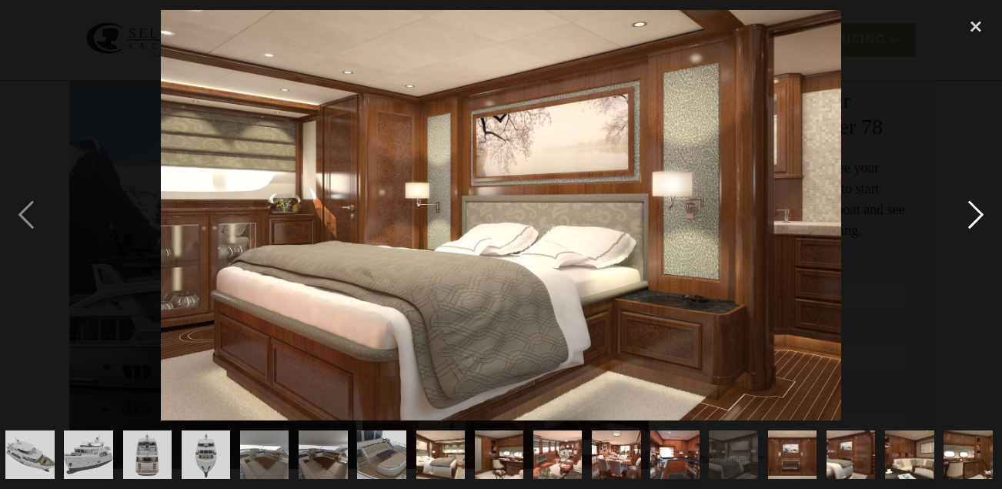
click at [982, 219] on div "next image" at bounding box center [976, 215] width 52 height 410
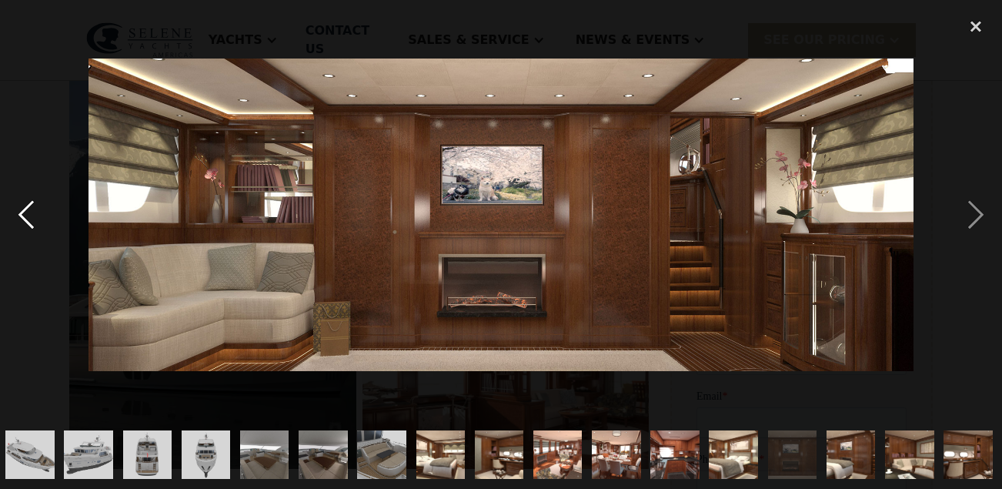
click at [27, 218] on div "previous image" at bounding box center [26, 215] width 52 height 410
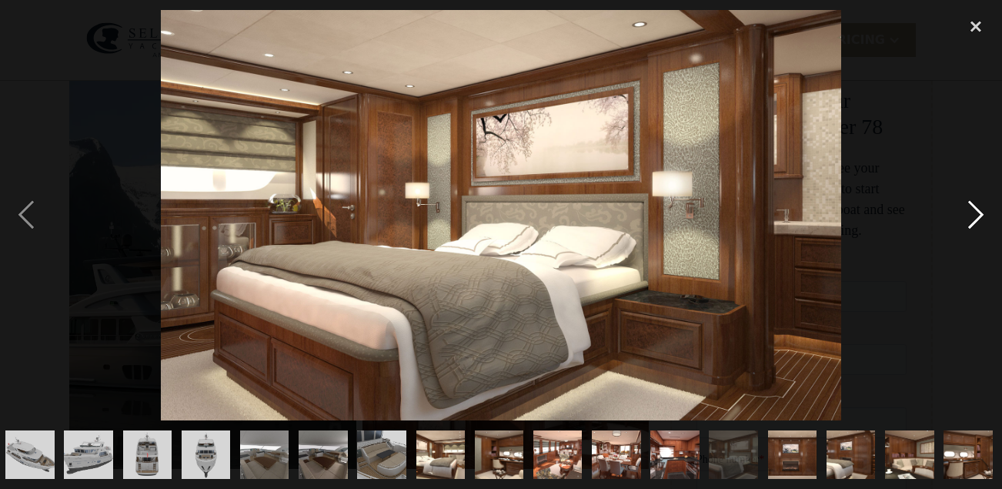
click at [980, 218] on div "next image" at bounding box center [976, 215] width 52 height 410
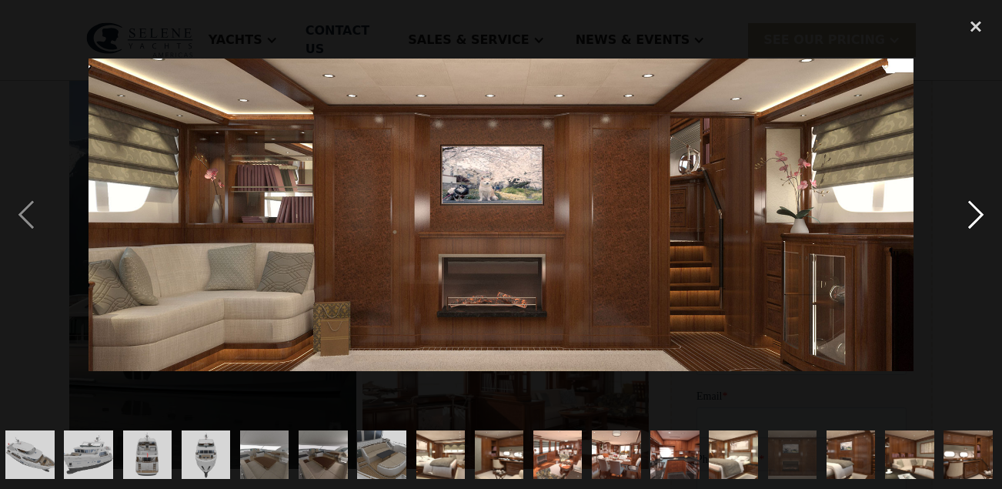
click at [975, 211] on div "next image" at bounding box center [976, 215] width 52 height 410
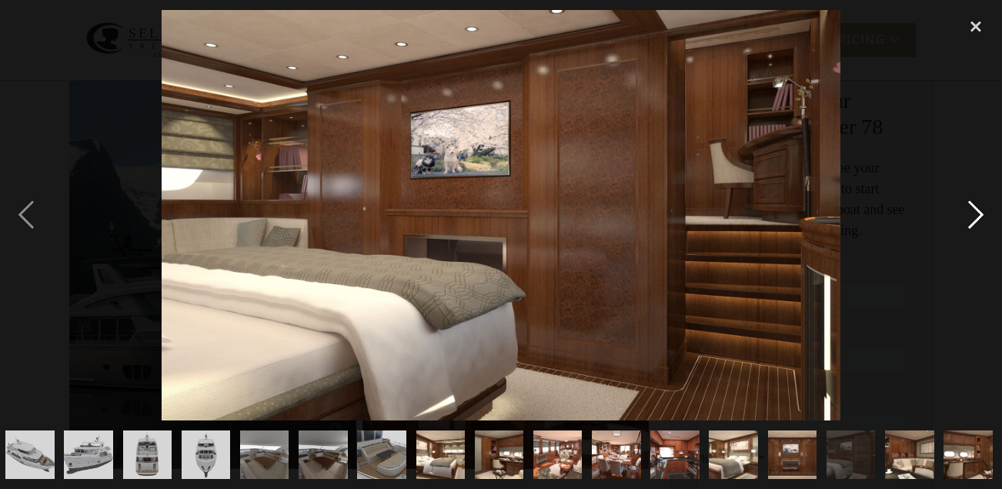
click at [978, 210] on div "next image" at bounding box center [976, 215] width 52 height 410
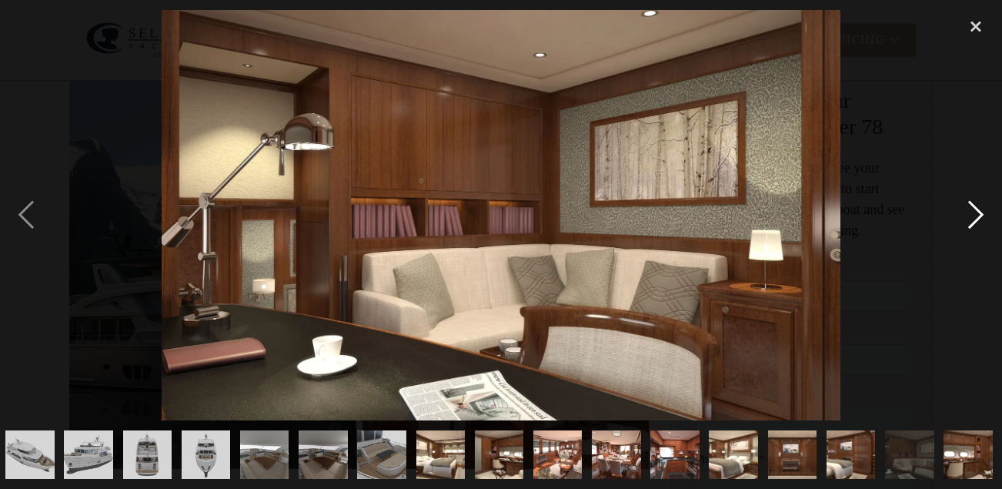
click at [975, 217] on div "next image" at bounding box center [976, 215] width 52 height 410
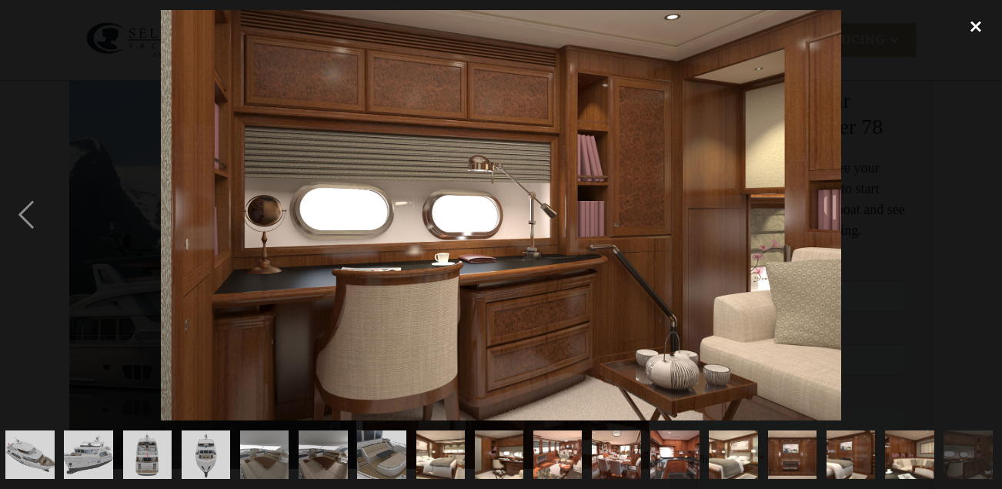
click at [972, 25] on div "close lightbox" at bounding box center [976, 27] width 52 height 34
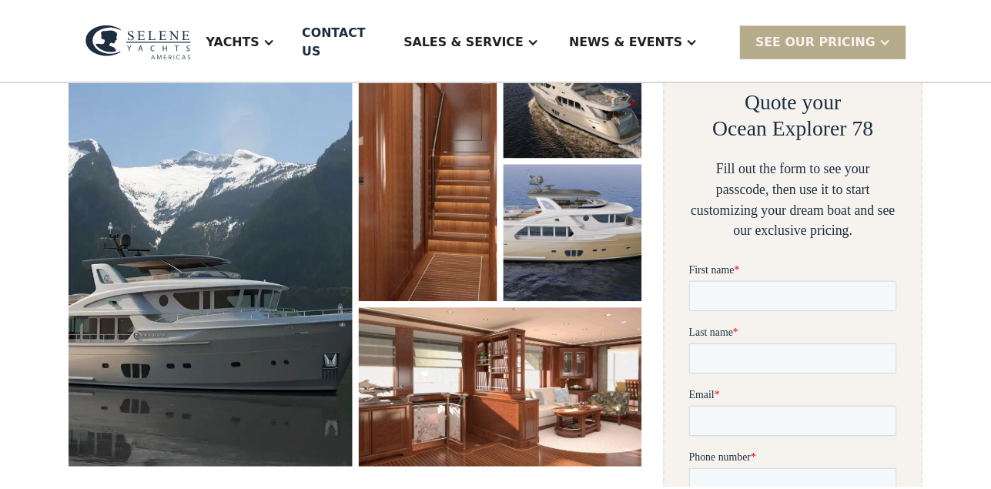
scroll to position [0, 0]
